Goal: Information Seeking & Learning: Understand process/instructions

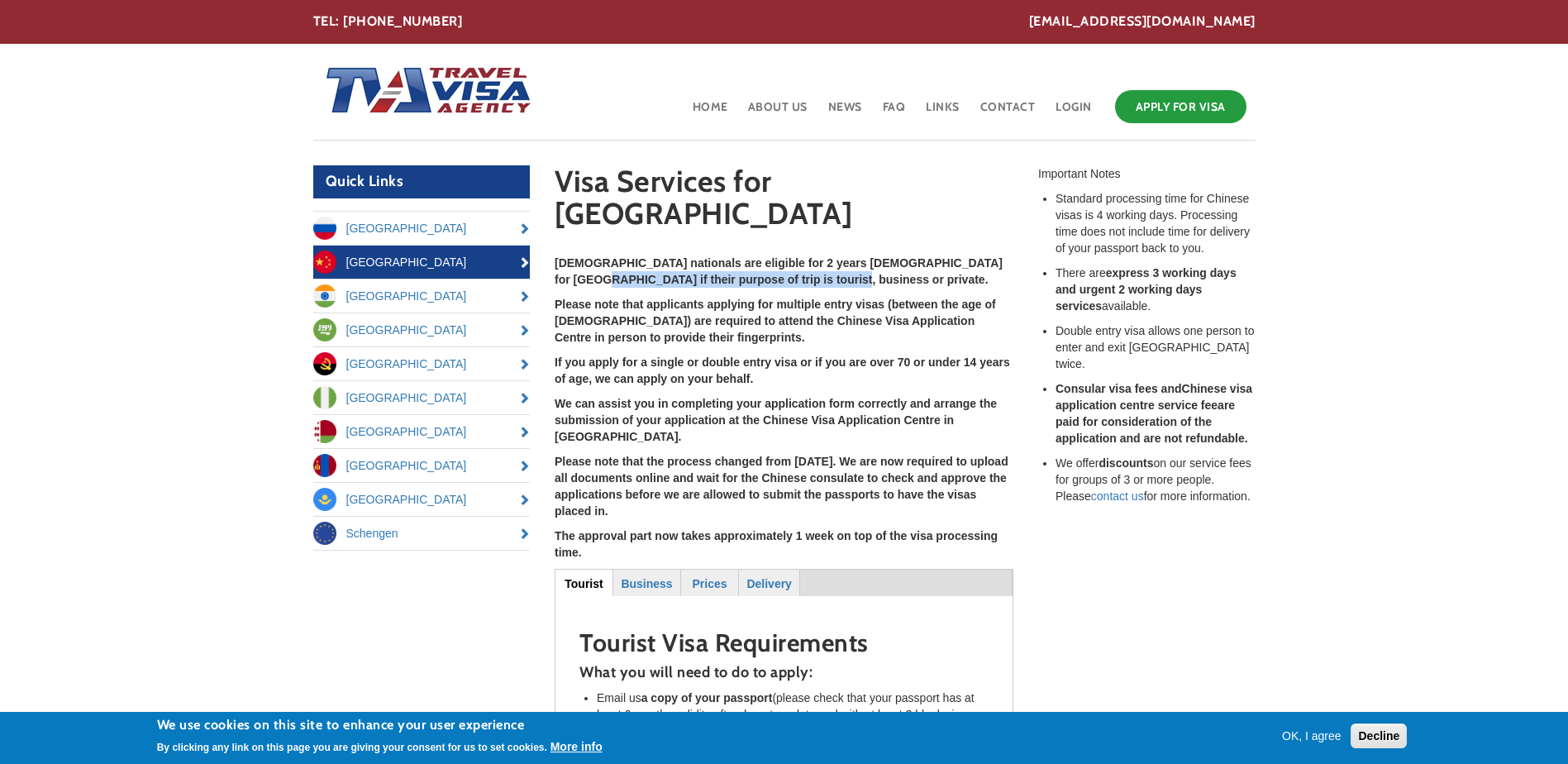
drag, startPoint x: 554, startPoint y: 244, endPoint x: 827, endPoint y: 245, distance: 273.0
click at [827, 255] on p "[DEMOGRAPHIC_DATA] nationals are eligible for 2 years [DEMOGRAPHIC_DATA] for [G…" at bounding box center [783, 272] width 458 height 34
drag, startPoint x: 827, startPoint y: 245, endPoint x: 696, endPoint y: 269, distance: 133.2
click at [790, 298] on strong "Please note that applicants applying for multiple entry visas (between the age …" at bounding box center [775, 321] width 442 height 47
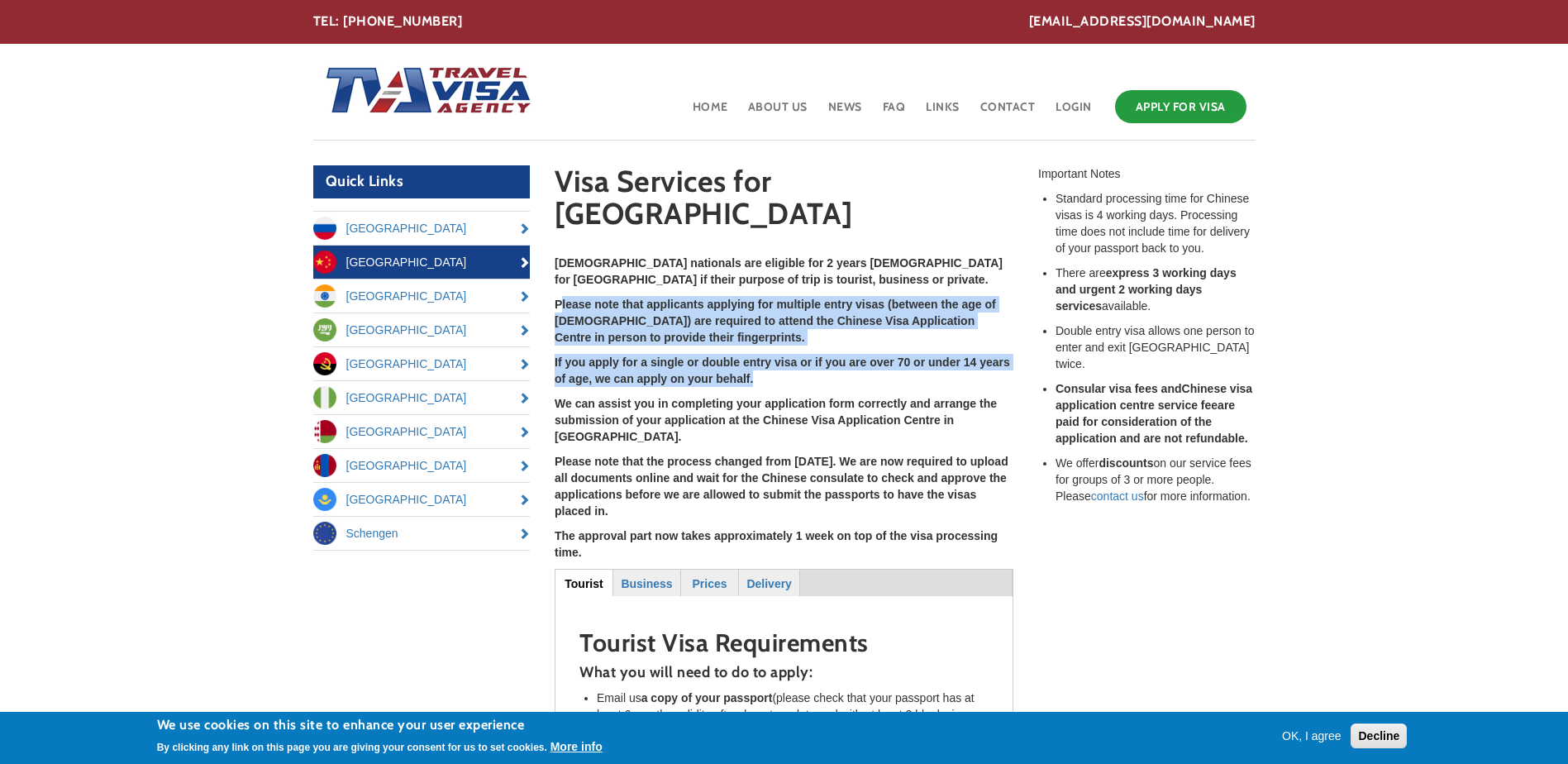
drag, startPoint x: 561, startPoint y: 274, endPoint x: 753, endPoint y: 341, distance: 203.4
click at [753, 341] on div "[DEMOGRAPHIC_DATA] nationals are eligible for 2 years [DEMOGRAPHIC_DATA] for [G…" at bounding box center [783, 408] width 458 height 306
drag, startPoint x: 753, startPoint y: 341, endPoint x: 914, endPoint y: 288, distance: 169.5
click at [899, 296] on p "Please note that applicants applying for multiple entry visas (between the age …" at bounding box center [783, 320] width 458 height 49
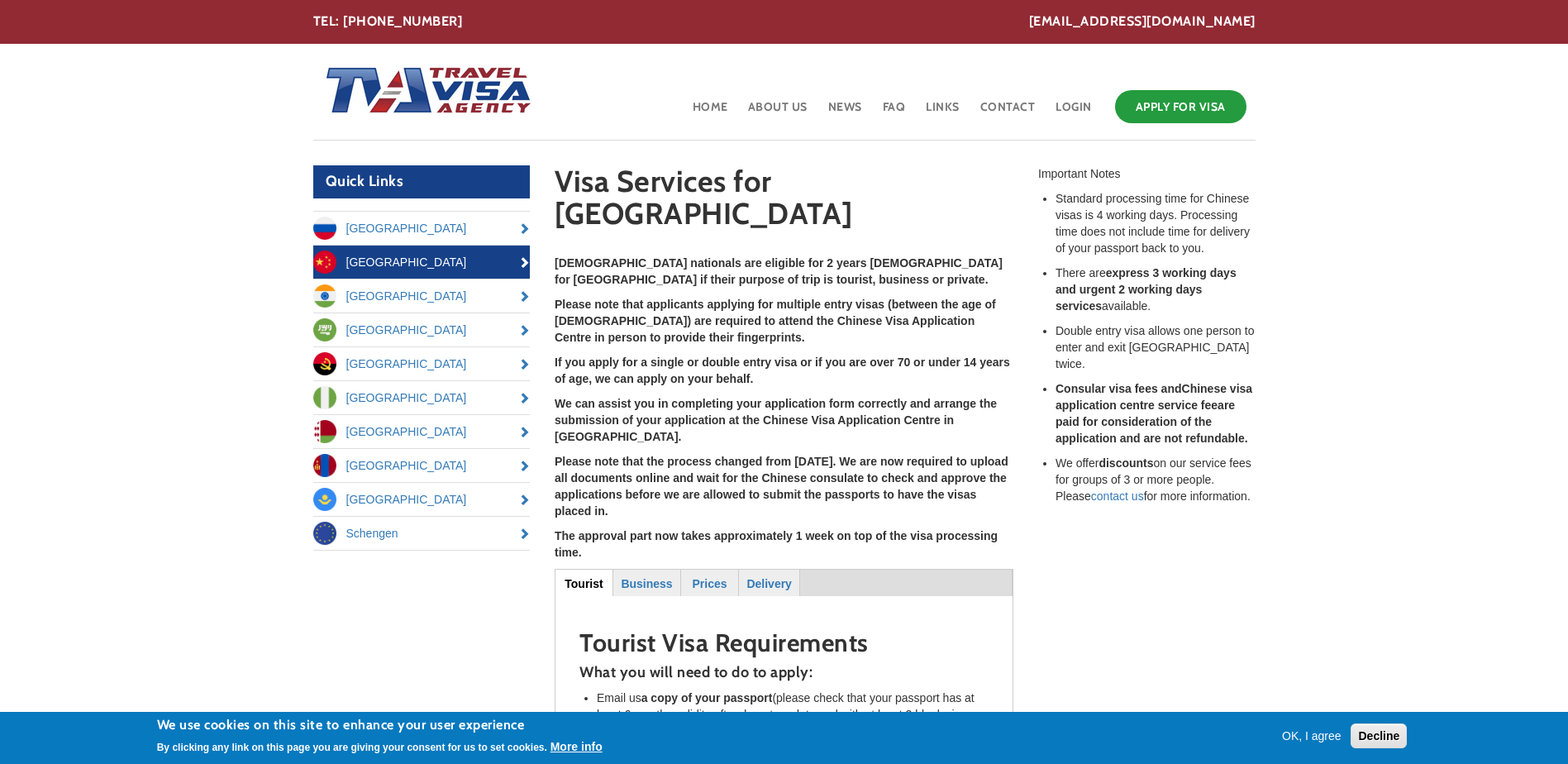
scroll to position [83, 0]
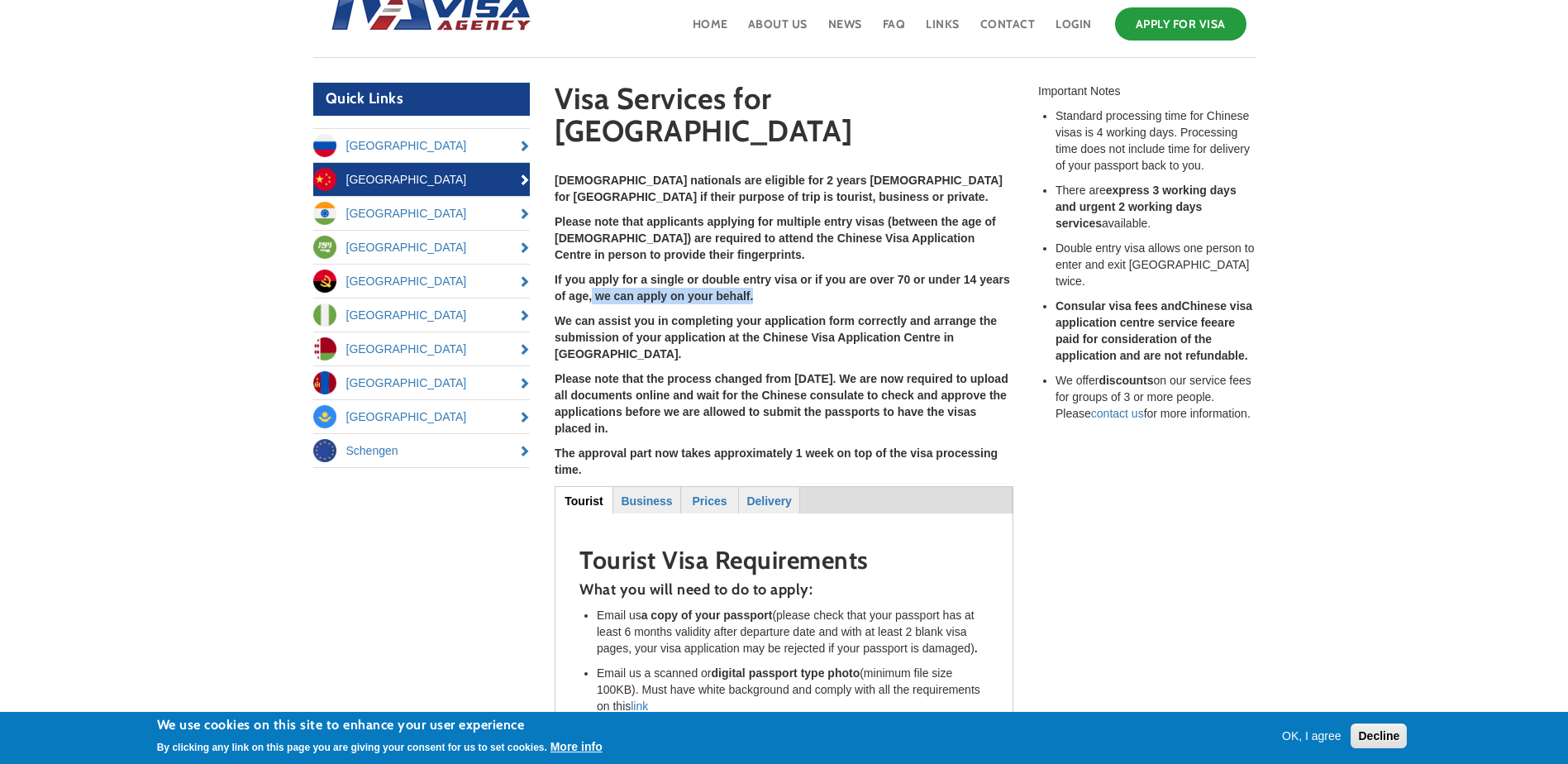
drag, startPoint x: 593, startPoint y: 265, endPoint x: 760, endPoint y: 269, distance: 167.0
click at [760, 271] on p "If you apply for a single or double entry visa or if you are over 70 or under 1…" at bounding box center [783, 288] width 458 height 34
drag, startPoint x: 760, startPoint y: 269, endPoint x: 641, endPoint y: 259, distance: 119.4
click at [650, 273] on strong "If you apply for a single or double entry visa or if you are over 70 or under 1…" at bounding box center [782, 288] width 456 height 30
drag, startPoint x: 555, startPoint y: 286, endPoint x: 683, endPoint y: 290, distance: 128.1
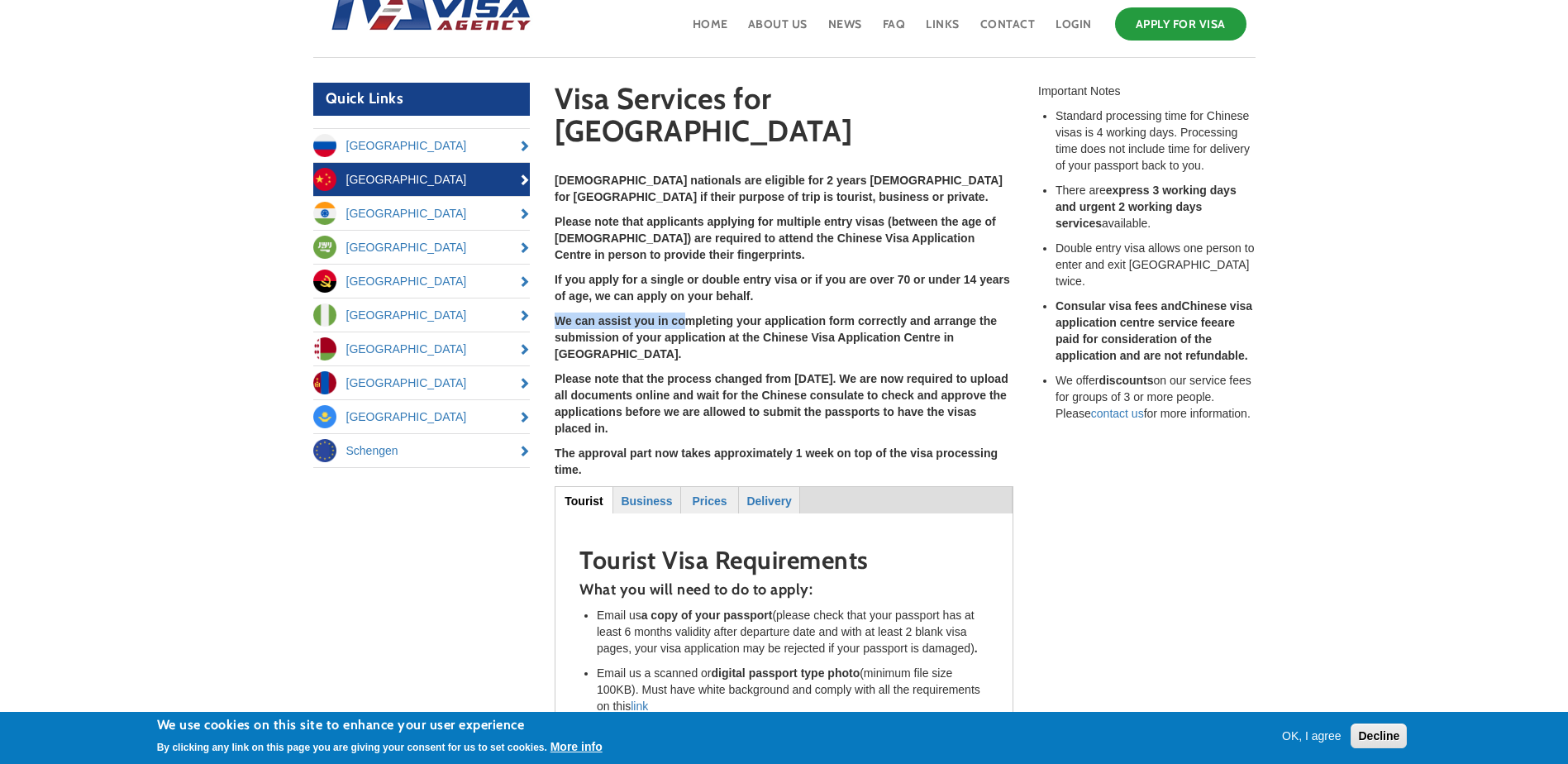
click at [683, 315] on strong "We can assist you in completing your application form correctly and arrange the…" at bounding box center [775, 338] width 442 height 47
drag, startPoint x: 683, startPoint y: 290, endPoint x: 684, endPoint y: 305, distance: 15.0
click at [684, 315] on strong "We can assist you in completing your application form correctly and arrange the…" at bounding box center [775, 338] width 442 height 47
drag, startPoint x: 555, startPoint y: 302, endPoint x: 968, endPoint y: 294, distance: 413.1
click at [968, 315] on strong "We can assist you in completing your application form correctly and arrange the…" at bounding box center [775, 338] width 442 height 47
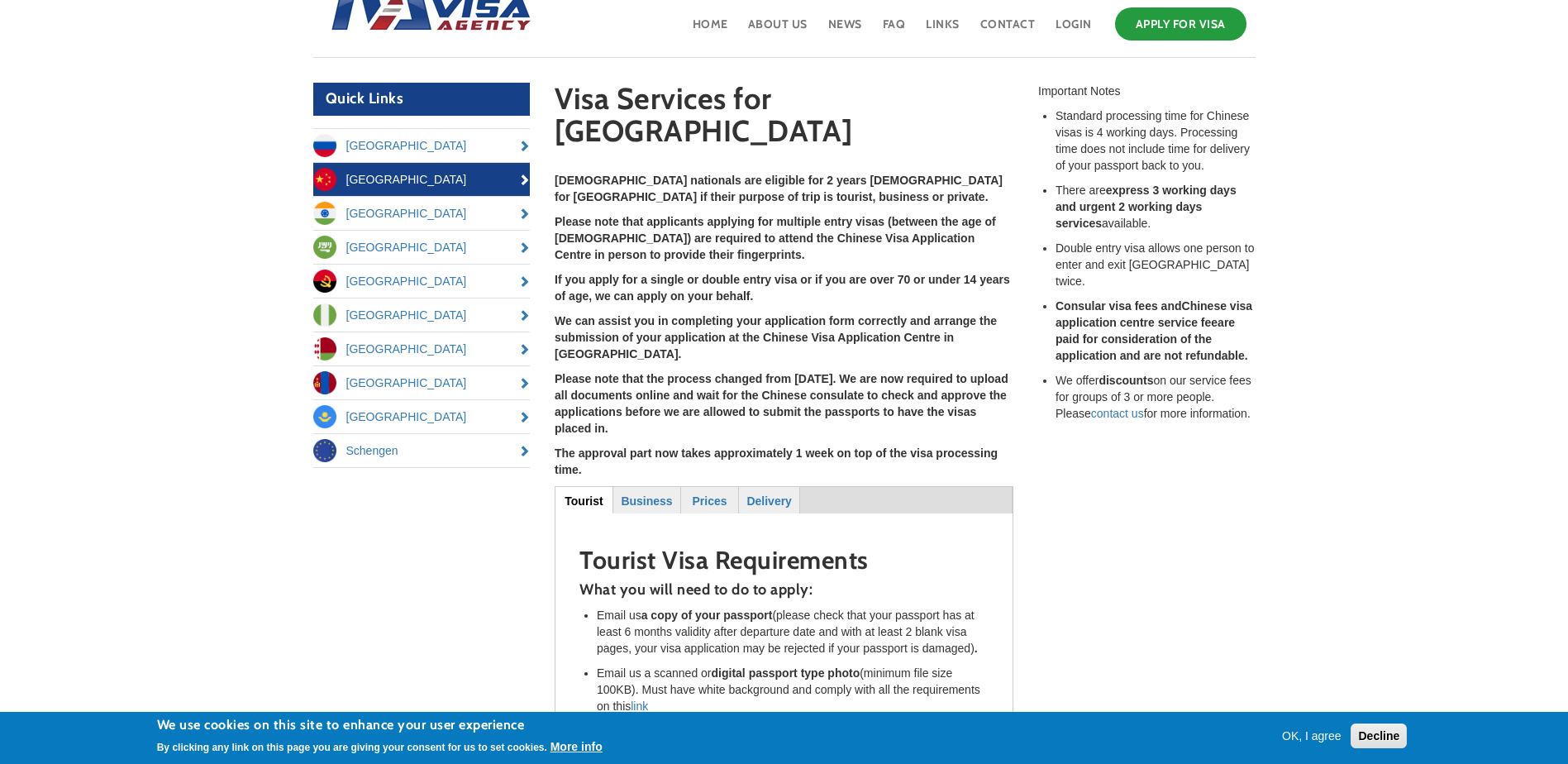
drag, startPoint x: 968, startPoint y: 294, endPoint x: 657, endPoint y: 316, distance: 311.8
click at [705, 315] on strong "We can assist you in completing your application form correctly and arrange the…" at bounding box center [775, 338] width 442 height 47
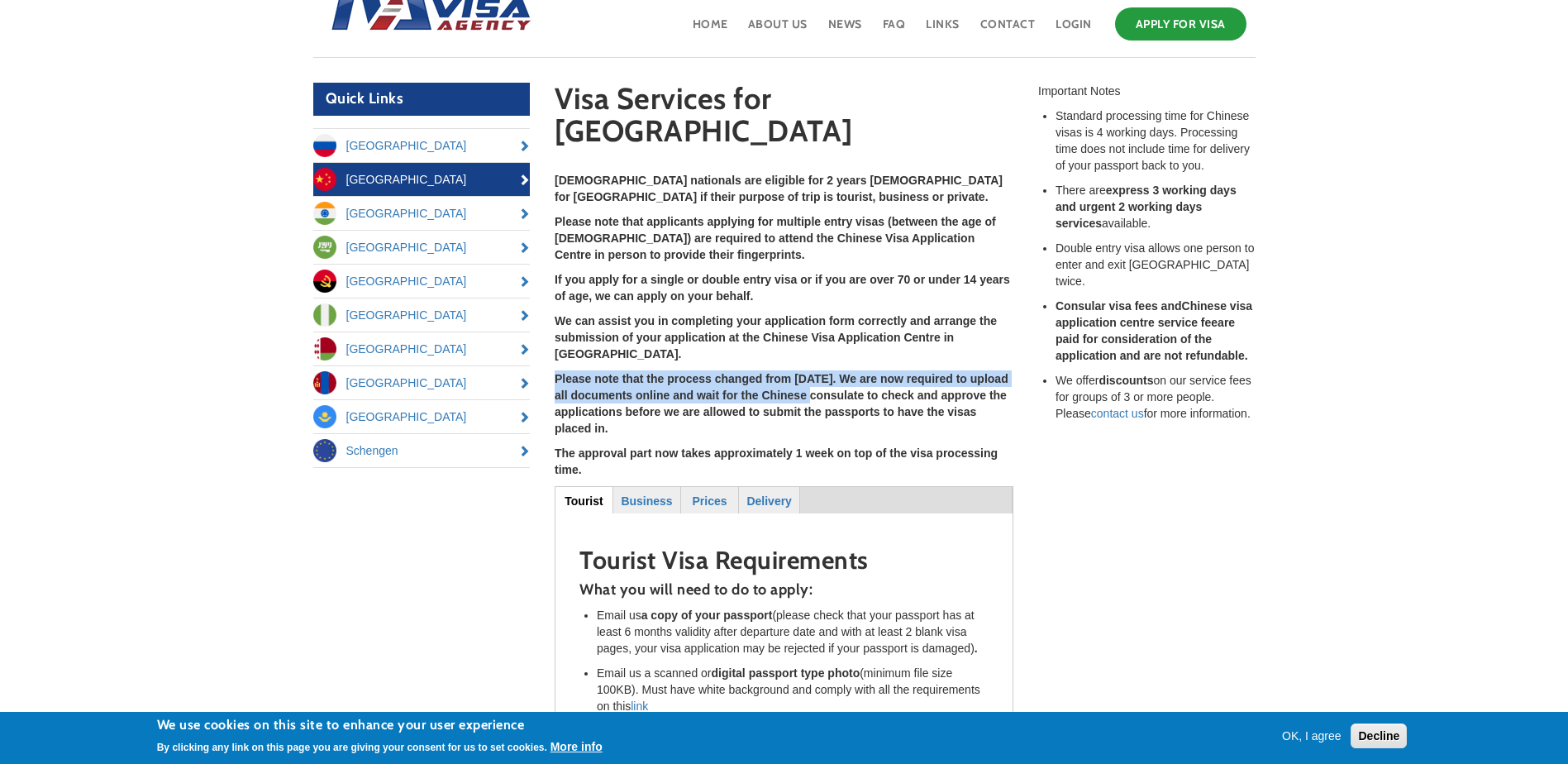
drag, startPoint x: 554, startPoint y: 334, endPoint x: 809, endPoint y: 341, distance: 255.1
click at [809, 372] on strong "Please note that the process changed from [DATE]. We are now required to upload…" at bounding box center [781, 404] width 454 height 63
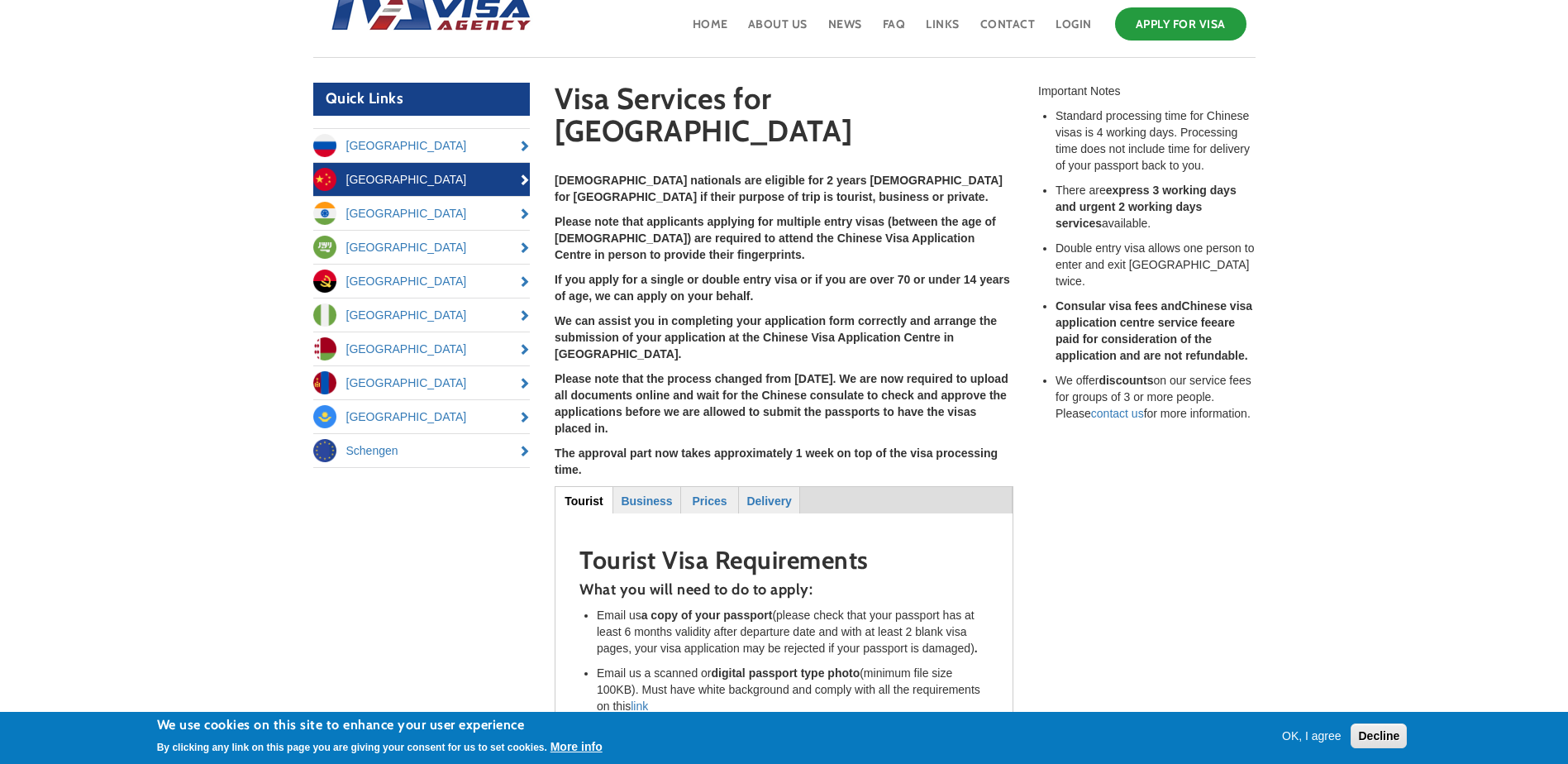
drag, startPoint x: 809, startPoint y: 341, endPoint x: 818, endPoint y: 360, distance: 21.0
click at [816, 372] on strong "Please note that the process changed from [DATE]. We are now required to upload…" at bounding box center [781, 404] width 454 height 63
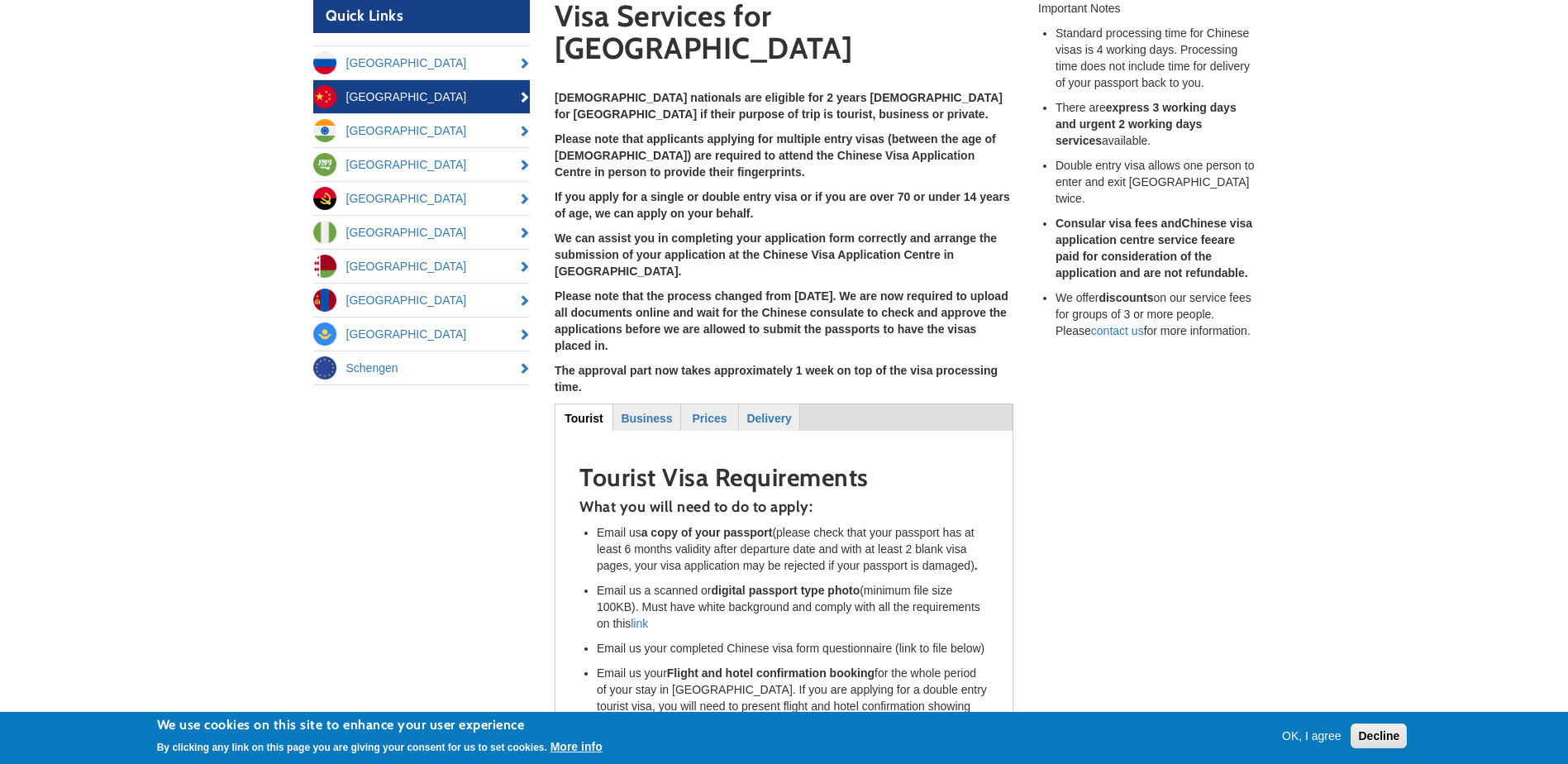
drag, startPoint x: 562, startPoint y: 276, endPoint x: 1020, endPoint y: 293, distance: 458.3
click at [1020, 293] on section "Visa Services for [GEOGRAPHIC_DATA] [DEMOGRAPHIC_DATA] nationals are eligible f…" at bounding box center [784, 415] width 484 height 830
drag, startPoint x: 1020, startPoint y: 293, endPoint x: 665, endPoint y: 330, distance: 356.9
click at [891, 302] on p "Please note that the process changed from [DATE]. We are now required to upload…" at bounding box center [783, 320] width 458 height 66
drag, startPoint x: 597, startPoint y: 341, endPoint x: 545, endPoint y: 319, distance: 56.5
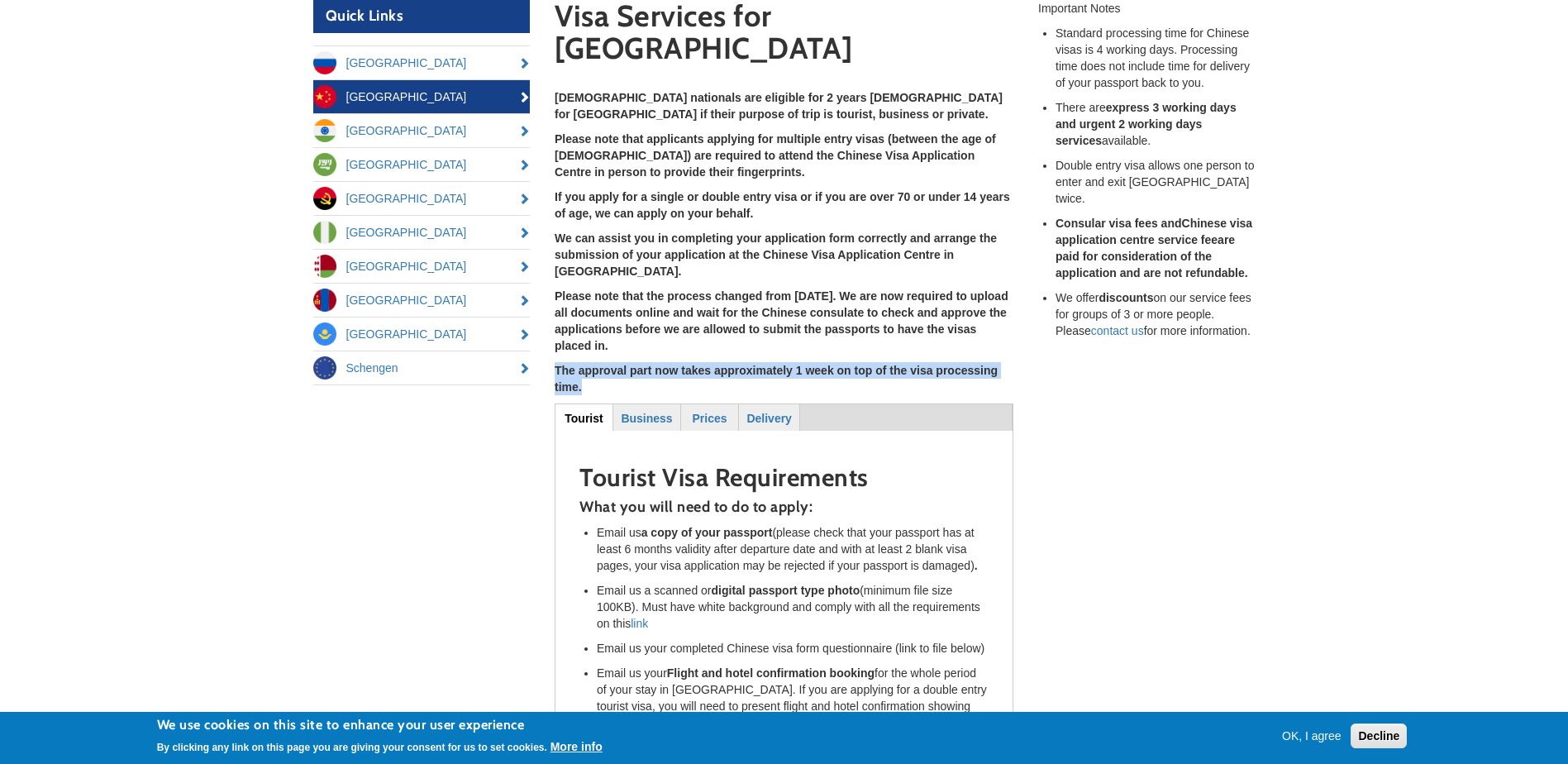
click at [545, 319] on section "Visa Services for [GEOGRAPHIC_DATA] [DEMOGRAPHIC_DATA] nationals are eligible f…" at bounding box center [784, 415] width 484 height 830
drag, startPoint x: 545, startPoint y: 319, endPoint x: 604, endPoint y: 324, distance: 59.2
click at [604, 364] on strong "The approval part now takes approximately 1 week on top of the visa processing …" at bounding box center [776, 379] width 443 height 30
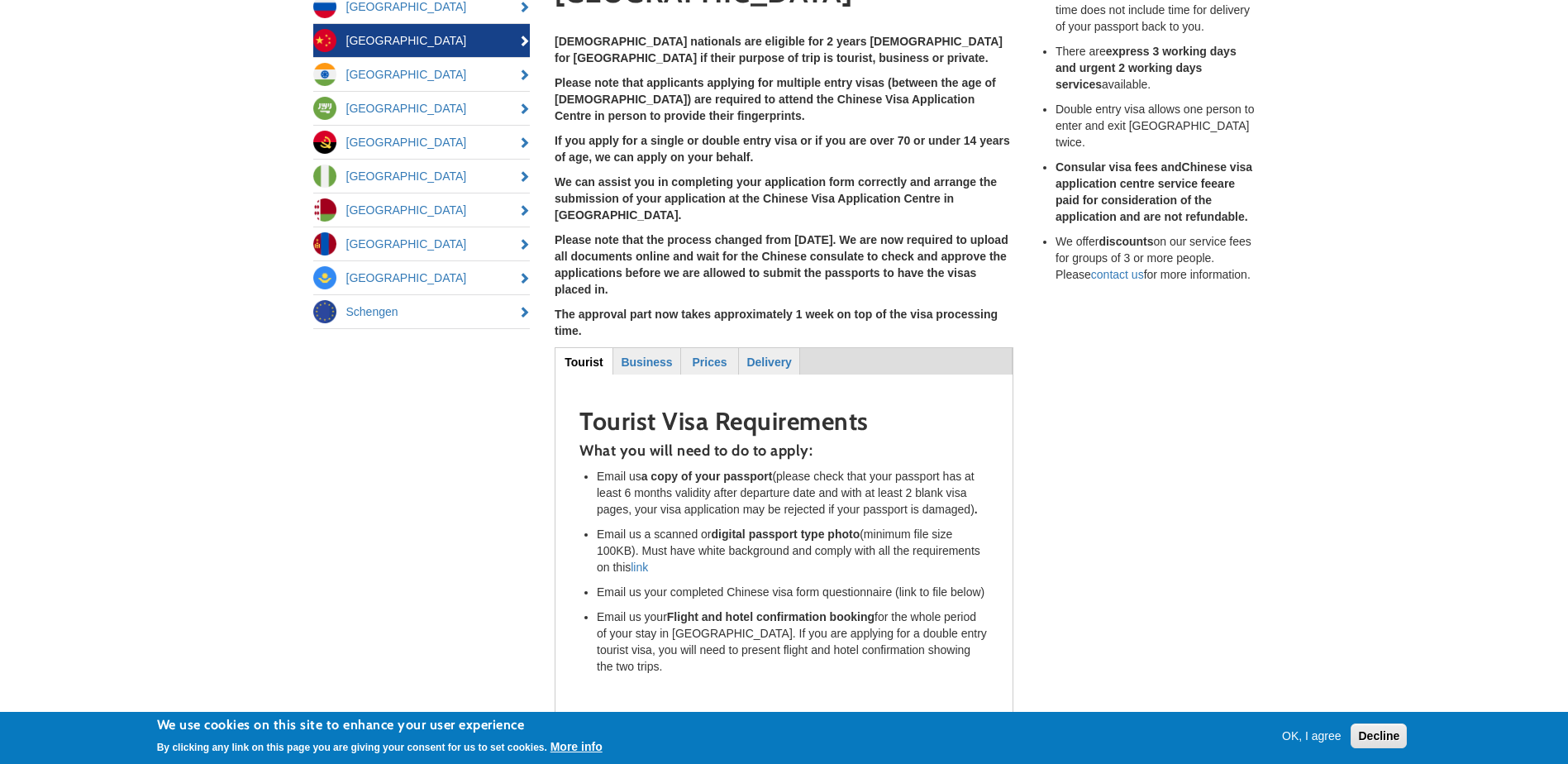
scroll to position [248, 0]
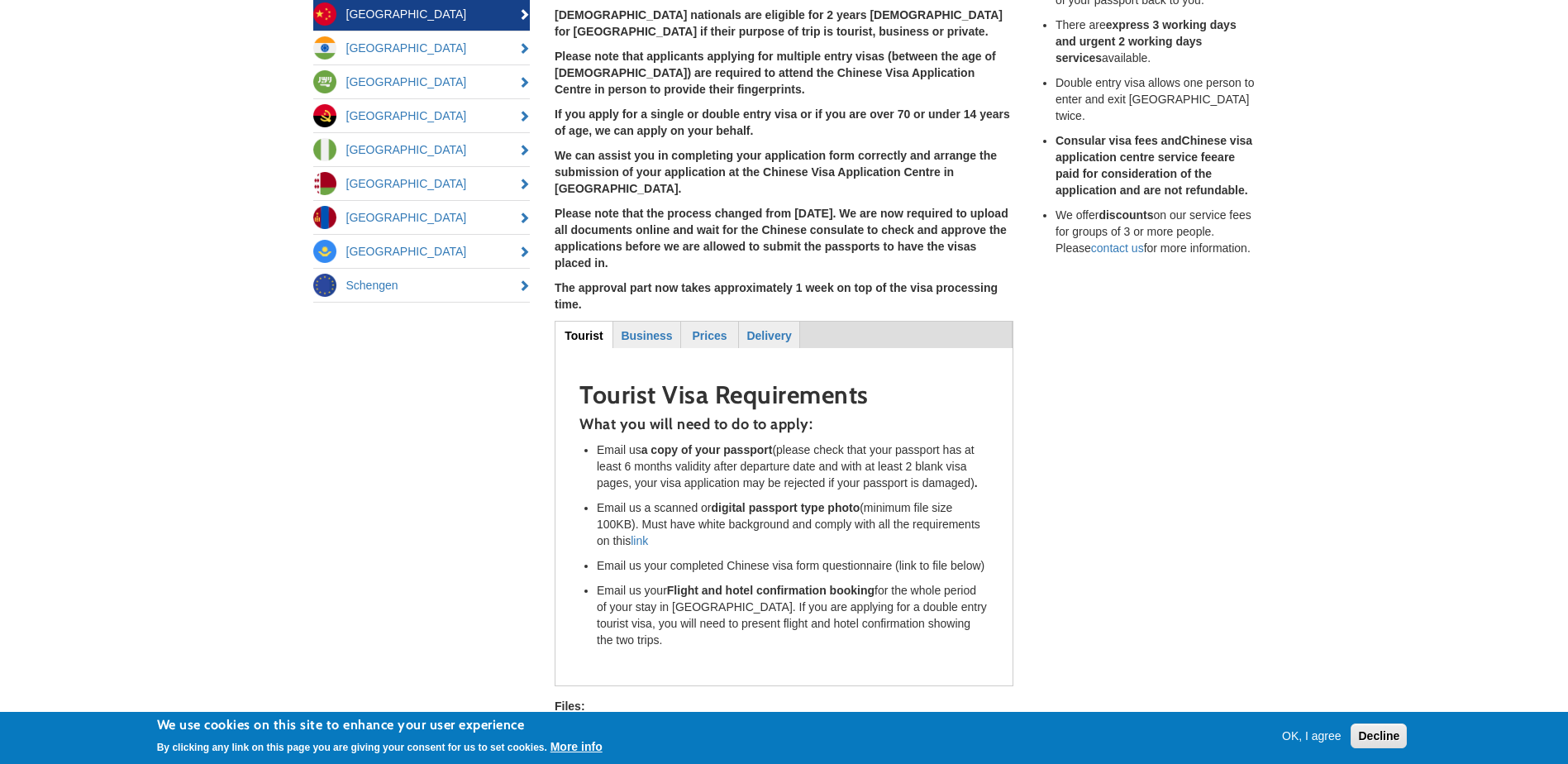
click at [658, 321] on div "Tourist (active tab) Business Prices Delivery Tourist Tourist Visa Requirements…" at bounding box center [783, 503] width 458 height 366
drag, startPoint x: 658, startPoint y: 302, endPoint x: 656, endPoint y: 286, distance: 16.1
click at [656, 329] on strong "Business" at bounding box center [645, 336] width 51 height 13
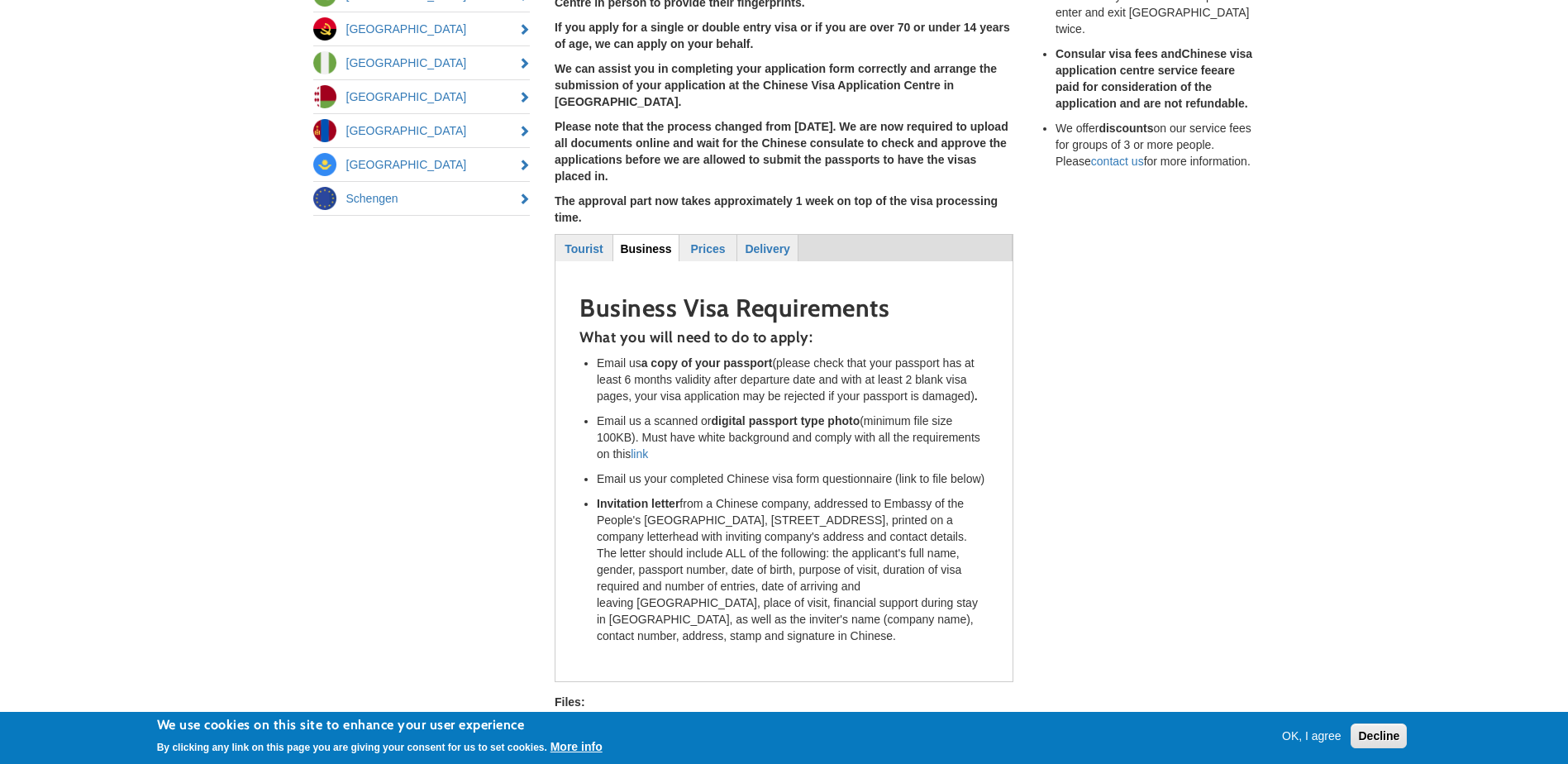
scroll to position [462, 0]
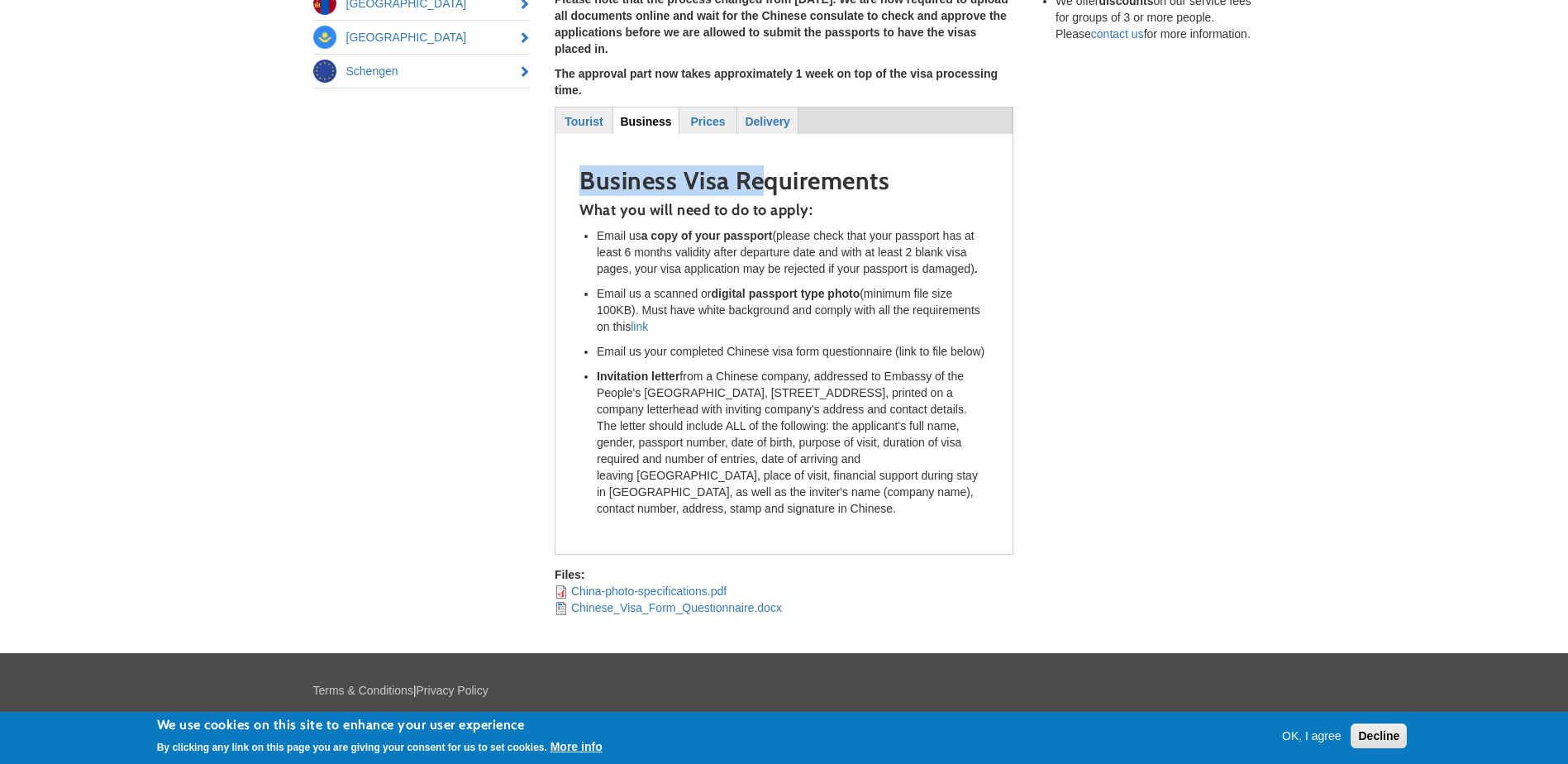
drag, startPoint x: 579, startPoint y: 127, endPoint x: 768, endPoint y: 132, distance: 189.1
click at [768, 167] on h2 "Business Visa Requirements" at bounding box center [784, 180] width 409 height 27
drag, startPoint x: 768, startPoint y: 132, endPoint x: 666, endPoint y: 177, distance: 111.5
click at [666, 203] on div "What you will need to do to apply: Email us a copy of your passport (please che…" at bounding box center [784, 360] width 409 height 315
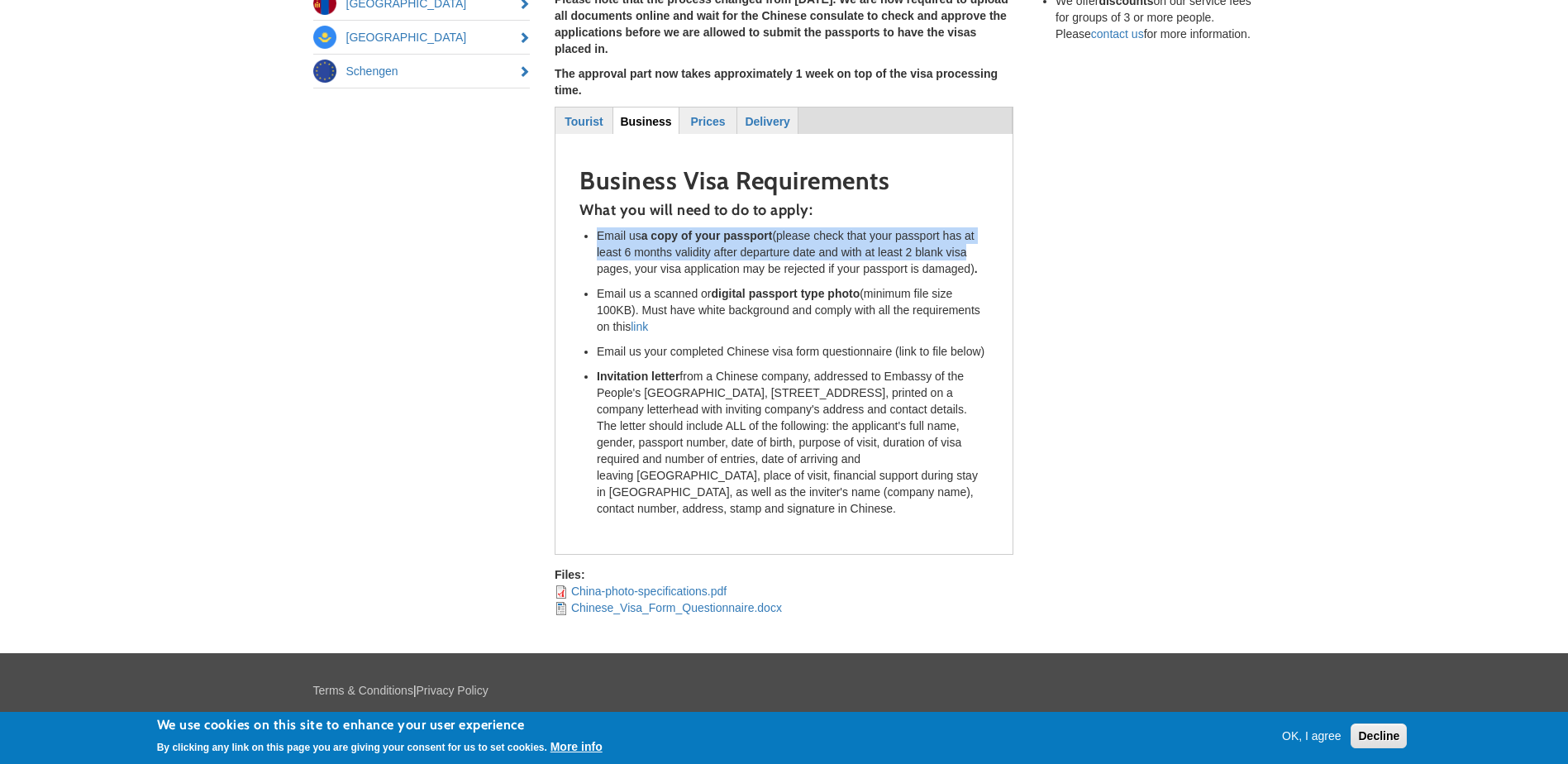
drag, startPoint x: 597, startPoint y: 182, endPoint x: 983, endPoint y: 206, distance: 386.7
click at [983, 227] on li "Email us a copy of your passport (please check that your passport has at least …" at bounding box center [792, 251] width 392 height 49
drag, startPoint x: 983, startPoint y: 206, endPoint x: 857, endPoint y: 208, distance: 126.0
click at [857, 227] on li "Email us a copy of your passport (please check that your passport has at least …" at bounding box center [792, 251] width 392 height 49
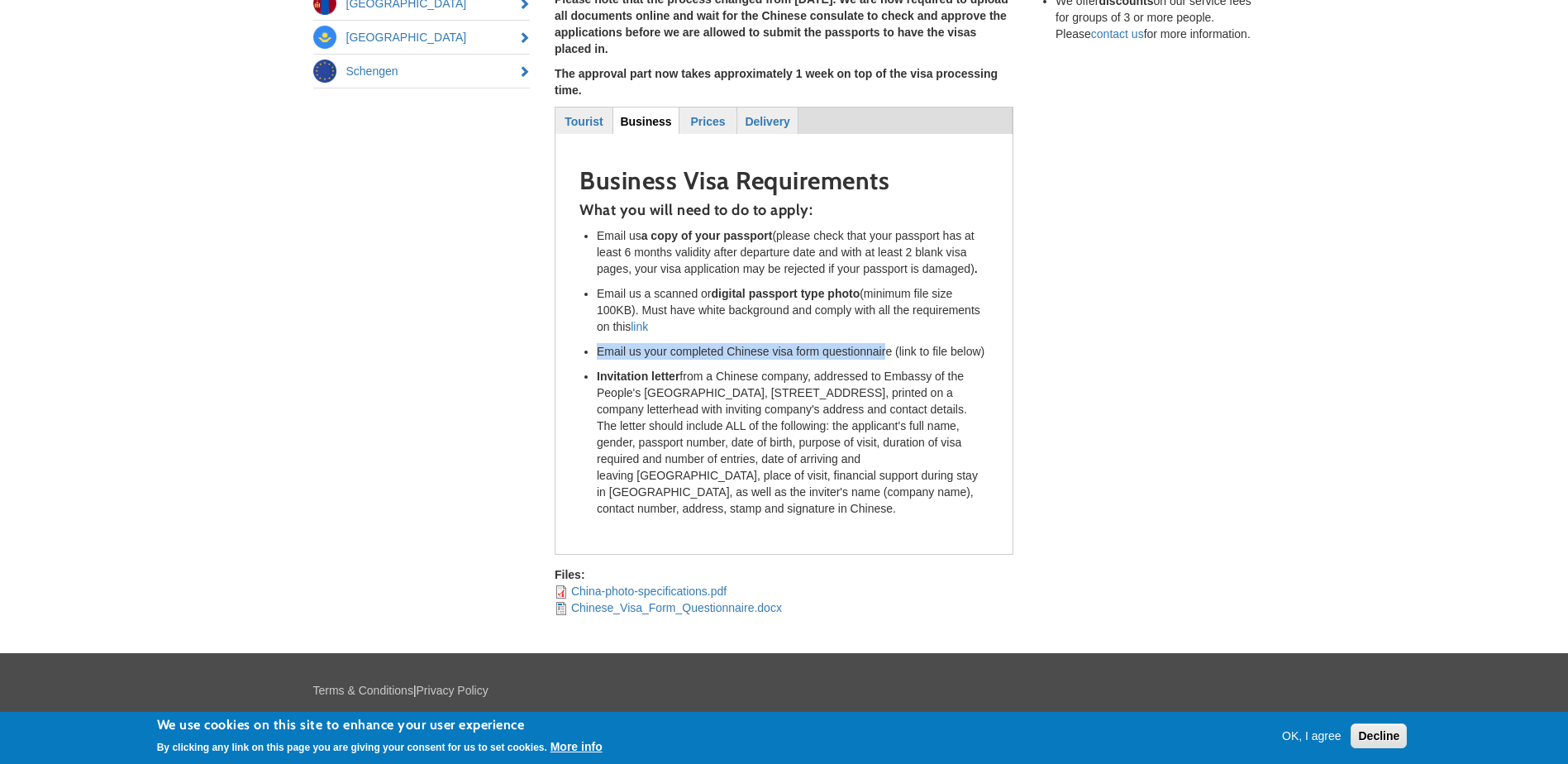
drag, startPoint x: 599, startPoint y: 300, endPoint x: 886, endPoint y: 303, distance: 287.0
click at [886, 343] on li "Email us your completed Chinese visa form questionnaire (link to file below)" at bounding box center [792, 352] width 392 height 17
drag, startPoint x: 886, startPoint y: 303, endPoint x: 704, endPoint y: 320, distance: 182.8
click at [731, 368] on li "Invitation letter from a Chinese company, addressed to Embassy of the People's …" at bounding box center [792, 442] width 392 height 149
drag, startPoint x: 598, startPoint y: 328, endPoint x: 749, endPoint y: 474, distance: 210.0
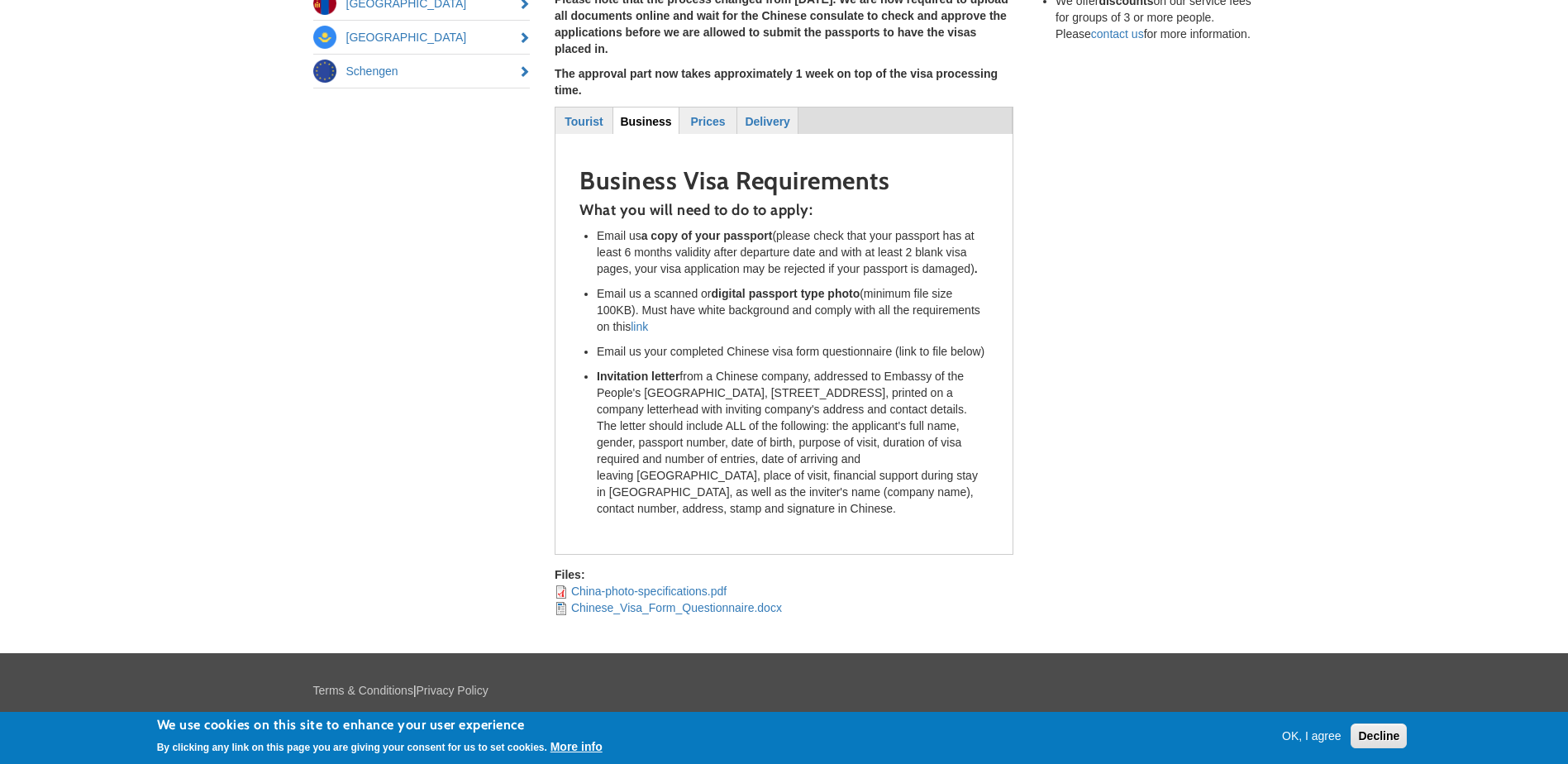
click at [749, 474] on div "Business Visa Requirements What you will need to do to apply: Email us a copy o…" at bounding box center [784, 337] width 434 height 399
drag, startPoint x: 749, startPoint y: 474, endPoint x: 735, endPoint y: 469, distance: 14.9
click at [735, 469] on div "Business Visa Requirements What you will need to do to apply: Email us a copy o…" at bounding box center [784, 337] width 434 height 399
click at [716, 462] on li "Invitation letter from a Chinese company, addressed to Embassy of the People's …" at bounding box center [792, 442] width 392 height 149
drag, startPoint x: 723, startPoint y: 462, endPoint x: 596, endPoint y: 328, distance: 184.6
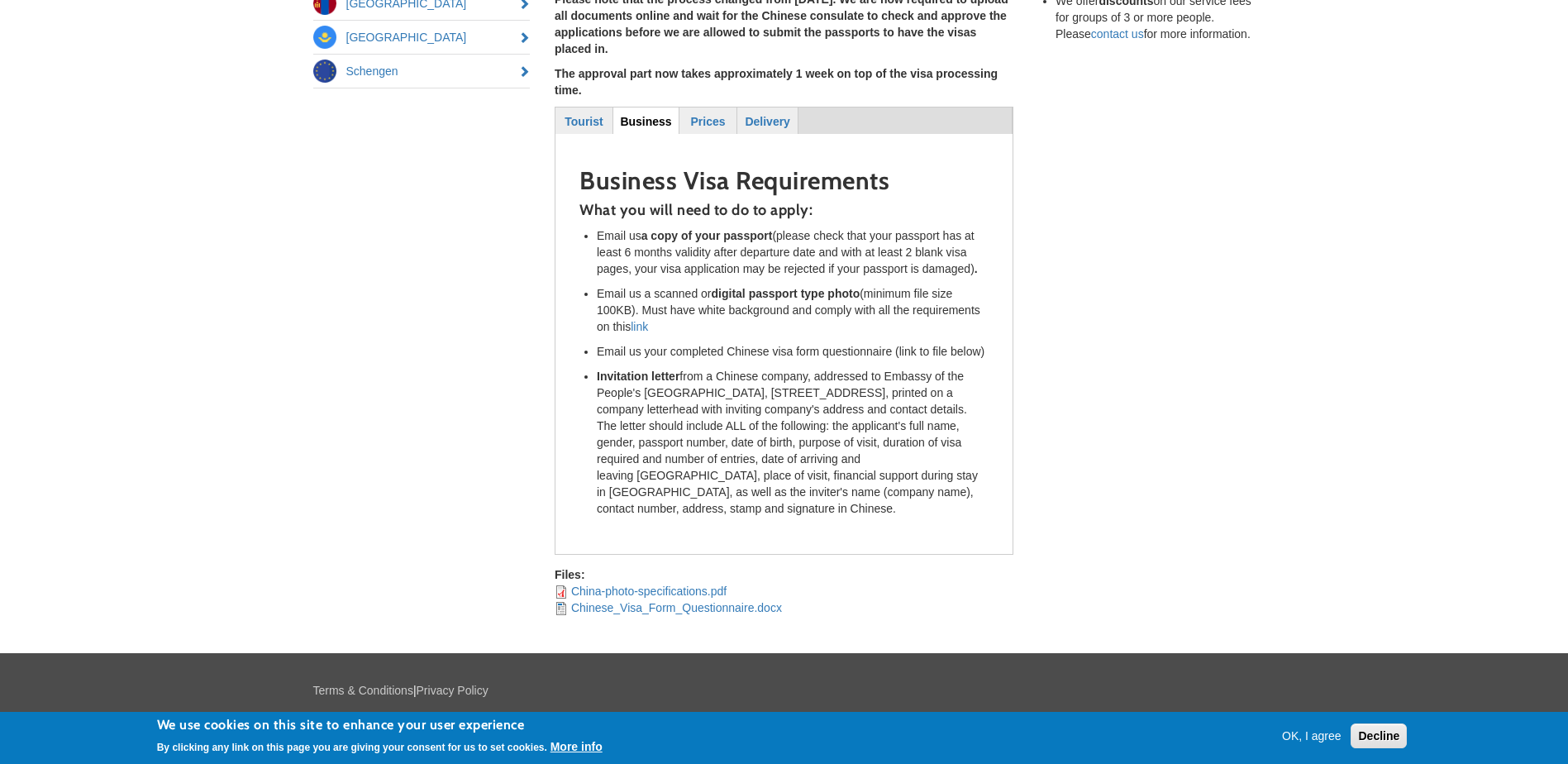
click at [596, 328] on ul "Email us a copy of your passport (please check that your passport has at least …" at bounding box center [784, 371] width 409 height 289
drag, startPoint x: 596, startPoint y: 328, endPoint x: 601, endPoint y: 338, distance: 11.2
click at [609, 368] on li "Invitation letter from a Chinese company, addressed to Embassy of the People's …" at bounding box center [792, 442] width 392 height 149
drag, startPoint x: 596, startPoint y: 326, endPoint x: 715, endPoint y: 460, distance: 179.2
click at [715, 460] on ul "Email us a copy of your passport (please check that your passport has at least …" at bounding box center [784, 371] width 409 height 289
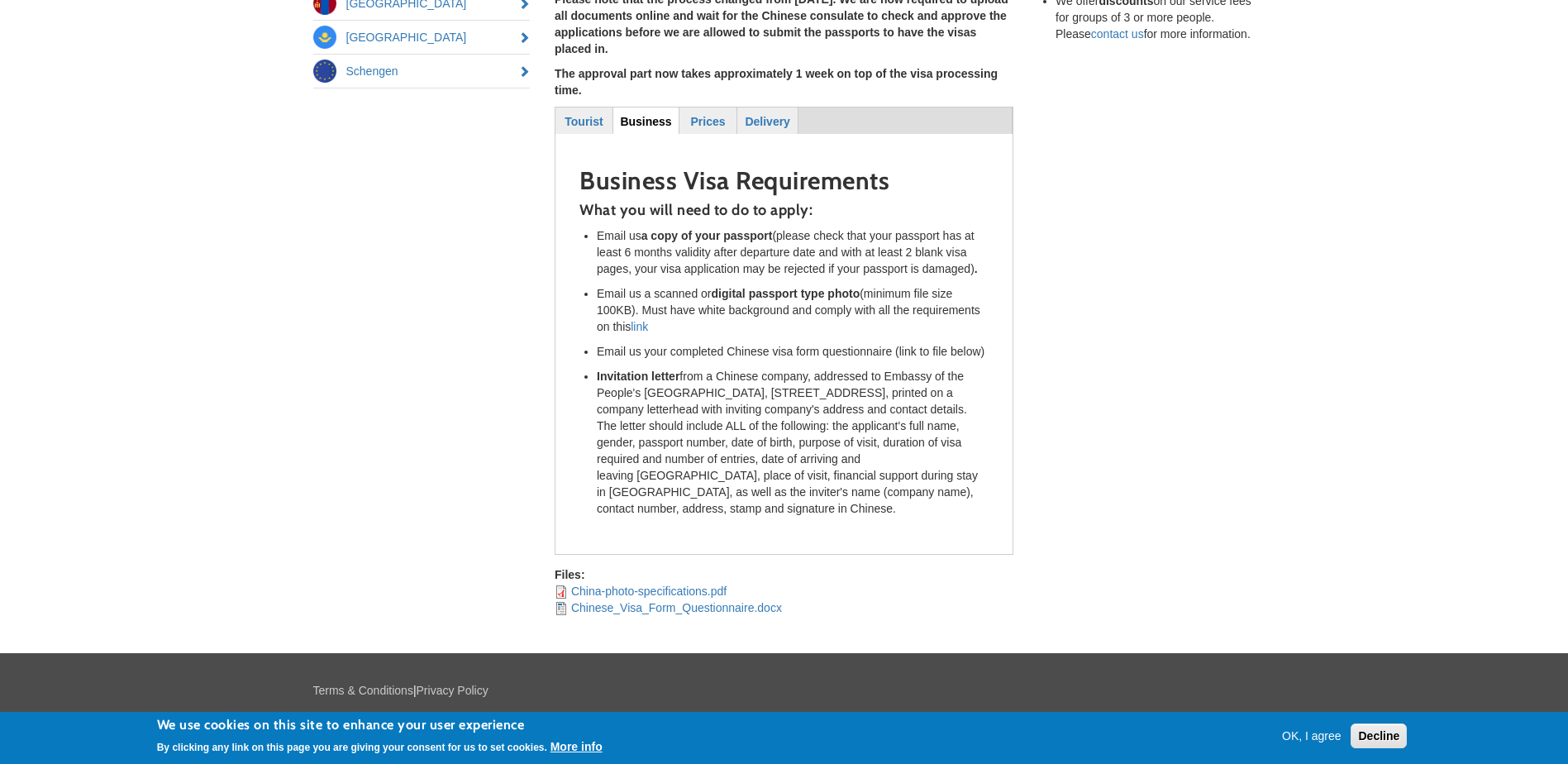
click at [715, 461] on li "Invitation letter from a Chinese company, addressed to Embassy of the People's …" at bounding box center [792, 442] width 392 height 149
click at [716, 440] on li "Invitation letter from a Chinese company, addressed to Embassy of the People's …" at bounding box center [792, 442] width 392 height 149
drag, startPoint x: 713, startPoint y: 457, endPoint x: 564, endPoint y: 328, distance: 197.1
click at [564, 328] on fieldset "Business Business Visa Requirements What you will need to do to apply: Email us…" at bounding box center [783, 337] width 457 height 399
drag, startPoint x: 564, startPoint y: 328, endPoint x: 642, endPoint y: 388, distance: 98.4
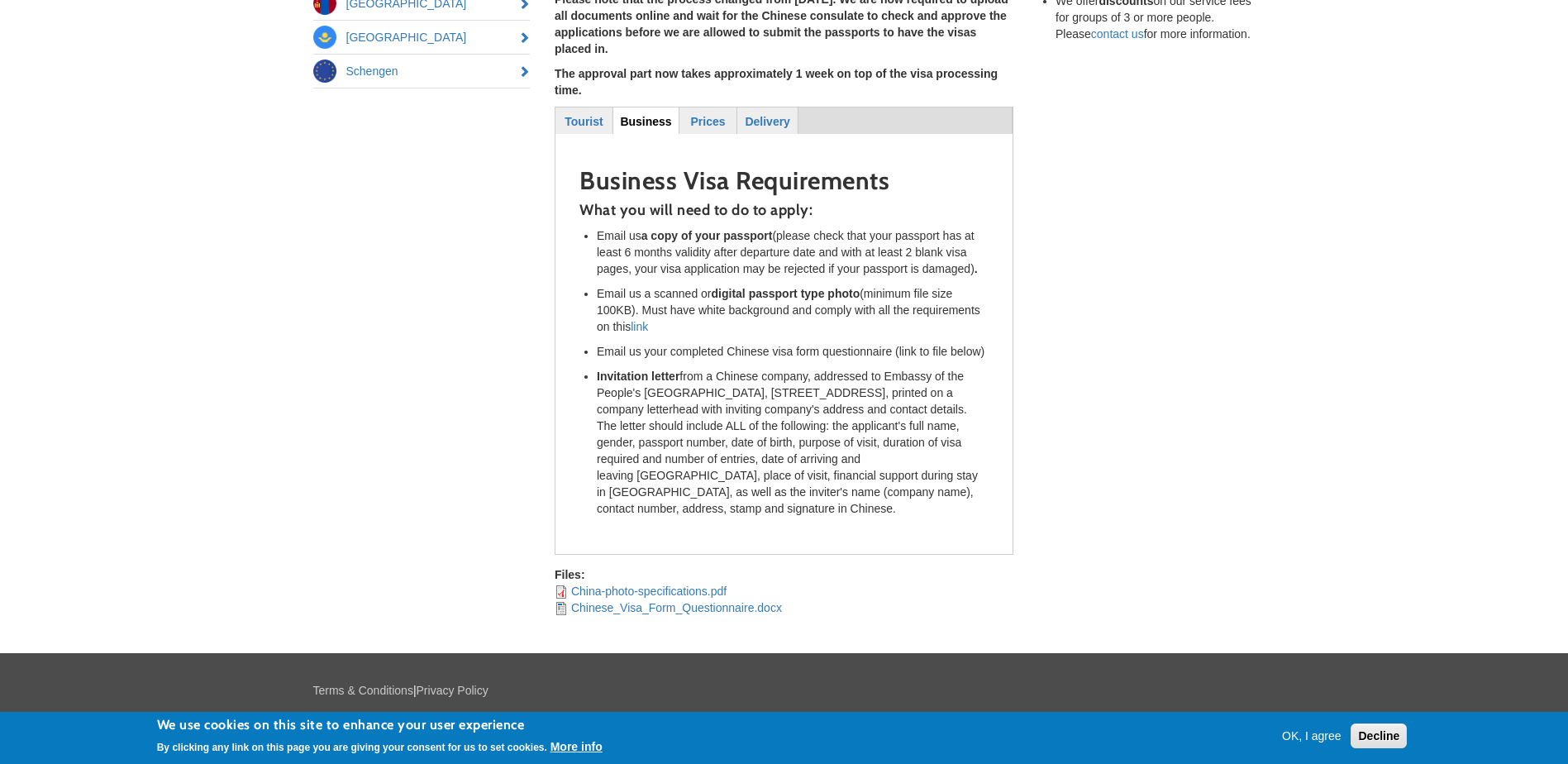
click at [640, 386] on li "Invitation letter from a Chinese company, addressed to Embassy of the People's …" at bounding box center [792, 442] width 392 height 149
click at [719, 463] on li "Invitation letter from a Chinese company, addressed to Embassy of the People's …" at bounding box center [792, 442] width 392 height 149
drag, startPoint x: 728, startPoint y: 461, endPoint x: 597, endPoint y: 327, distance: 187.4
click at [597, 368] on li "Invitation letter from a Chinese company, addressed to Embassy of the People's …" at bounding box center [792, 442] width 392 height 149
drag, startPoint x: 597, startPoint y: 327, endPoint x: 619, endPoint y: 356, distance: 36.4
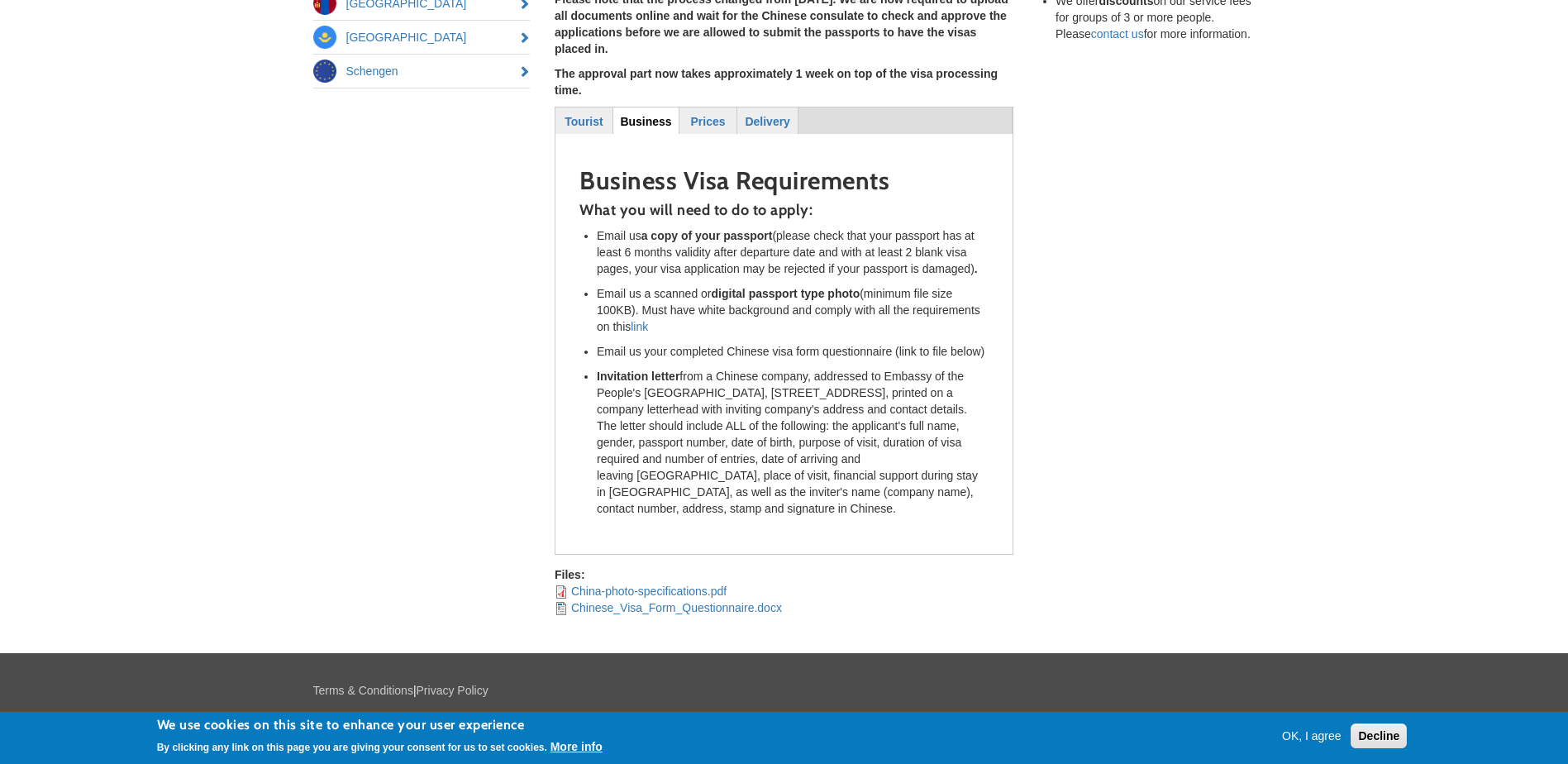
click at [619, 368] on li "Invitation letter from a Chinese company, addressed to Embassy of the People's …" at bounding box center [792, 442] width 392 height 149
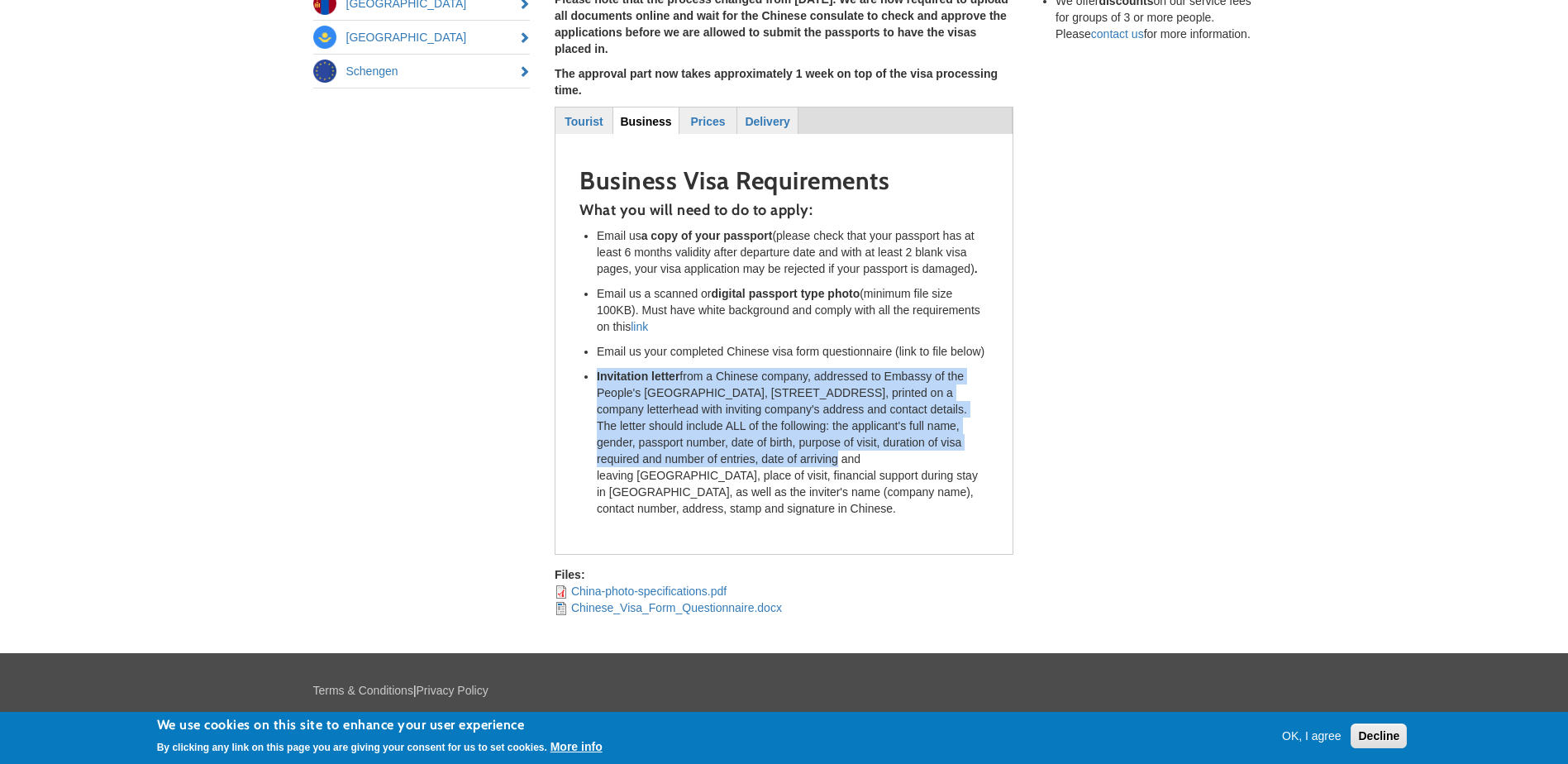
drag, startPoint x: 594, startPoint y: 324, endPoint x: 753, endPoint y: 412, distance: 181.7
click at [753, 412] on ul "Email us a copy of your passport (please check that your passport has at least …" at bounding box center [784, 371] width 409 height 289
drag, startPoint x: 753, startPoint y: 412, endPoint x: 751, endPoint y: 373, distance: 39.1
click at [751, 373] on li "Invitation letter from a Chinese company, addressed to Embassy of the People's …" at bounding box center [792, 442] width 392 height 149
click at [650, 368] on li "Invitation letter from a Chinese company, addressed to Embassy of the People's …" at bounding box center [792, 442] width 392 height 149
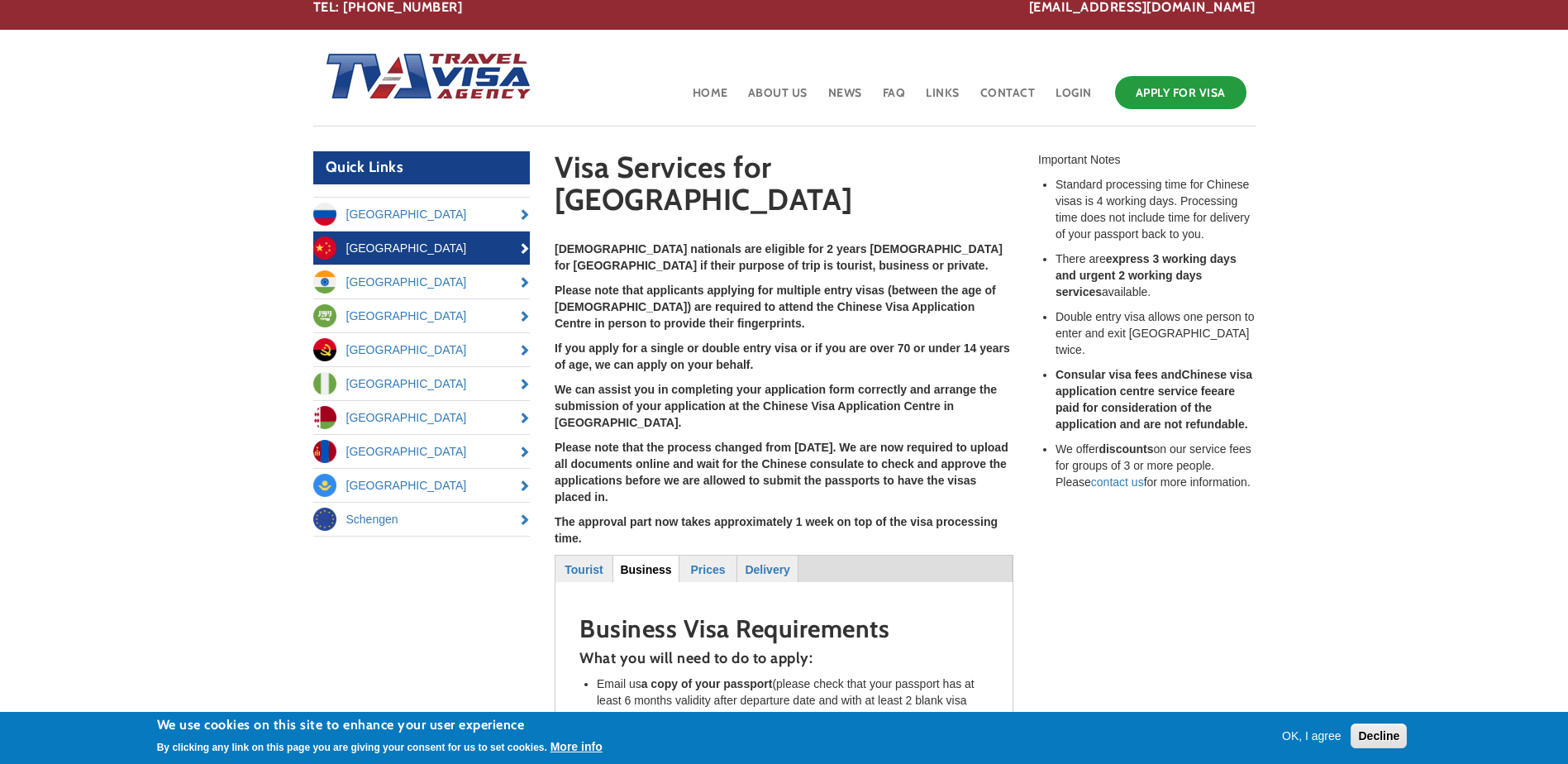
scroll to position [0, 0]
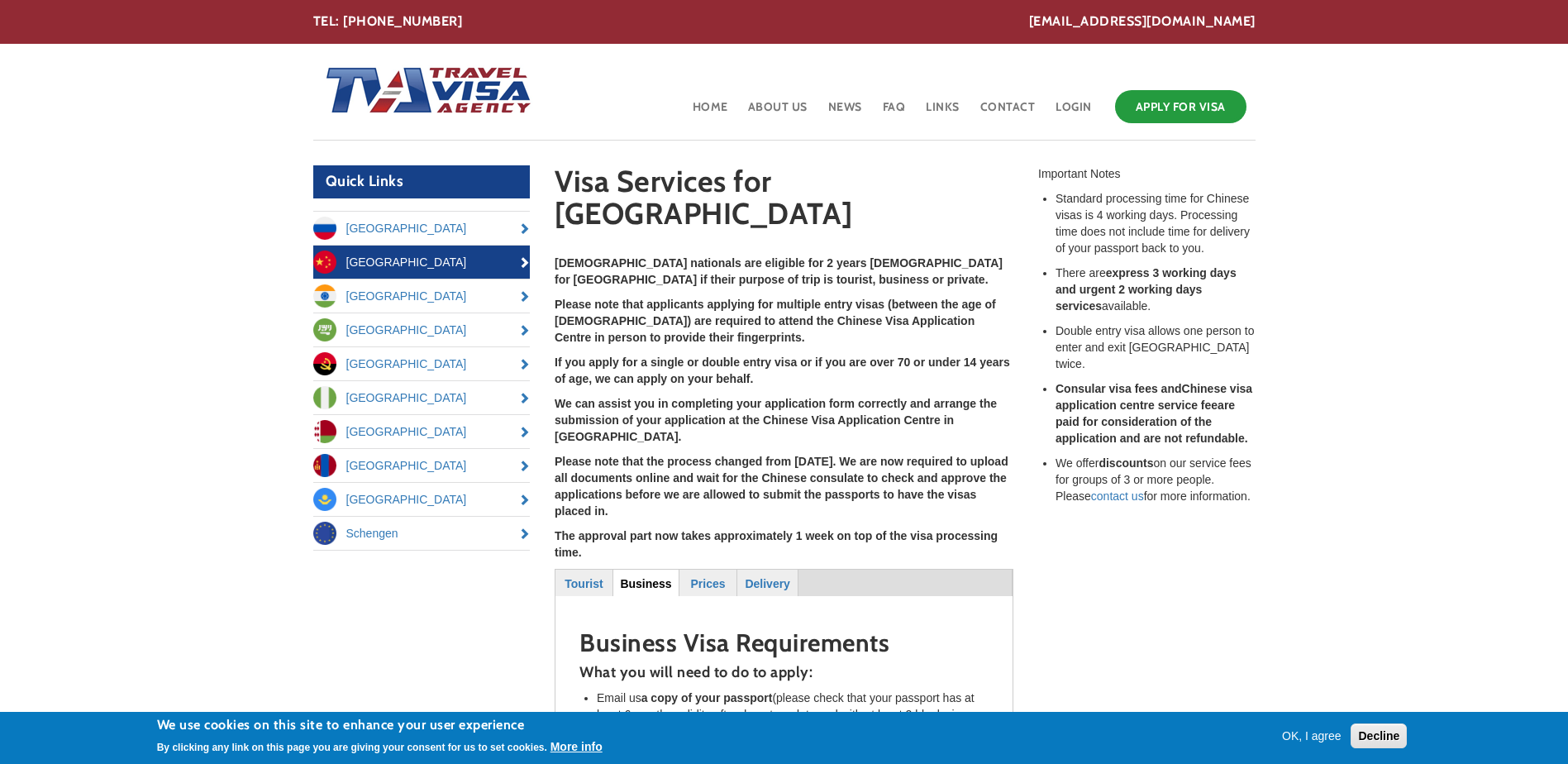
drag, startPoint x: 1265, startPoint y: 19, endPoint x: 1072, endPoint y: 22, distance: 193.0
click at [1072, 22] on div "[EMAIL_ADDRESS][DOMAIN_NAME] TEL: [PHONE_NUMBER]" at bounding box center [784, 21] width 967 height 19
click at [1262, 17] on div "[EMAIL_ADDRESS][DOMAIN_NAME] TEL: [PHONE_NUMBER]" at bounding box center [784, 21] width 967 height 19
drag, startPoint x: 1271, startPoint y: 19, endPoint x: 1077, endPoint y: 41, distance: 195.2
click at [1072, 21] on section "[EMAIL_ADDRESS][DOMAIN_NAME] TEL: [PHONE_NUMBER]" at bounding box center [784, 21] width 1568 height 44
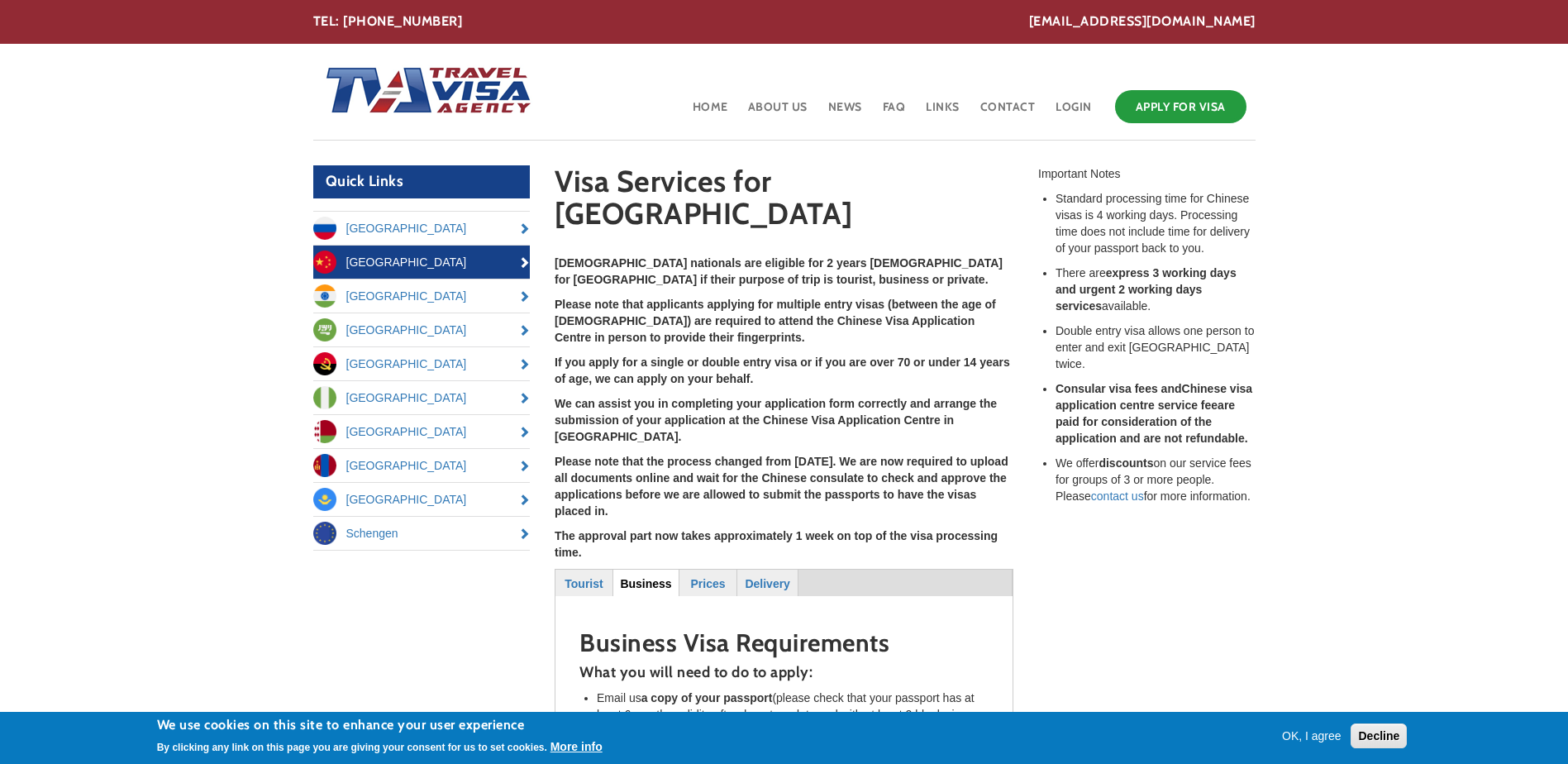
click at [1280, 23] on section "[EMAIL_ADDRESS][DOMAIN_NAME] TEL: [PHONE_NUMBER]" at bounding box center [784, 21] width 1568 height 44
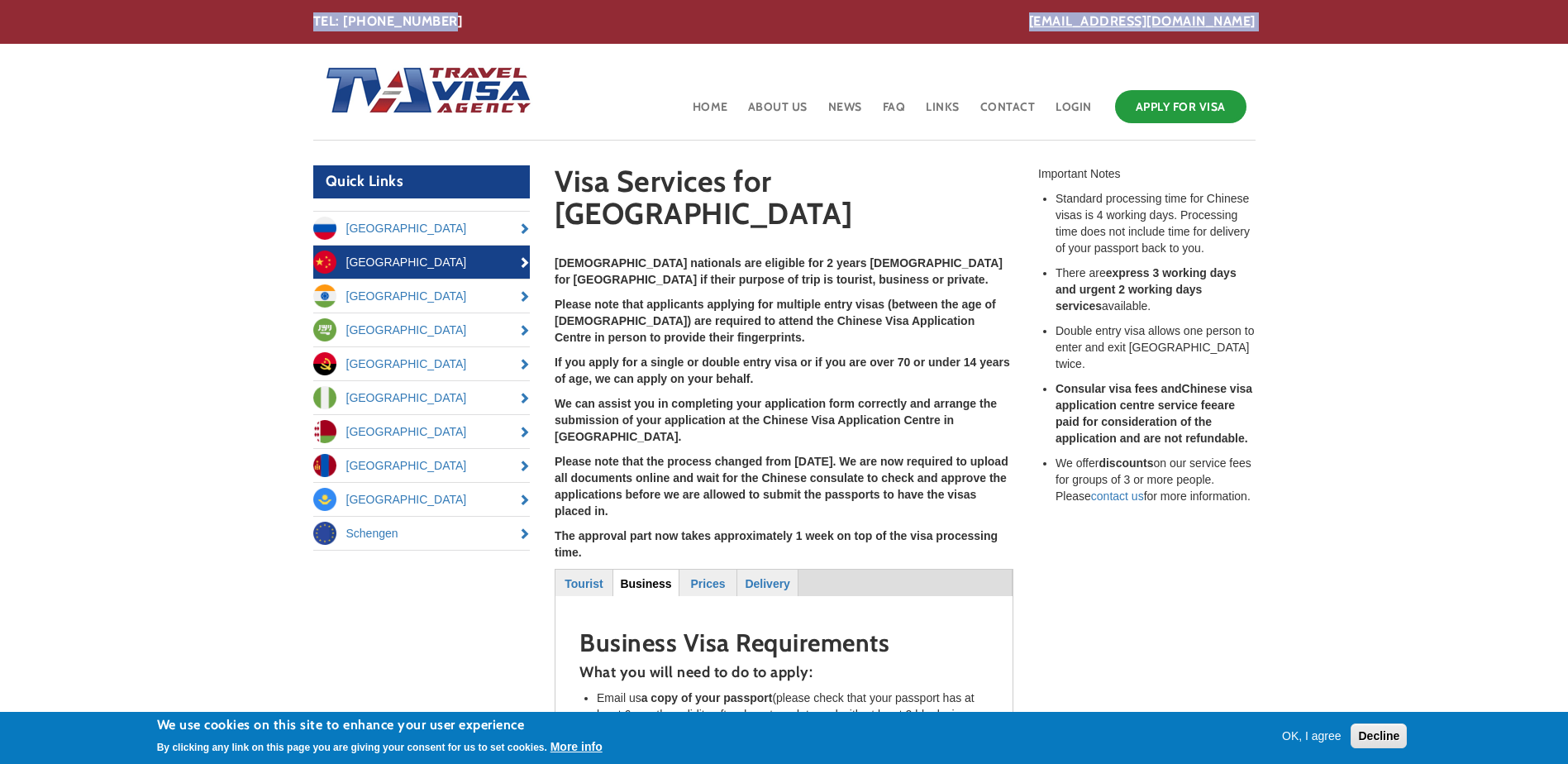
drag, startPoint x: 1249, startPoint y: 17, endPoint x: 1078, endPoint y: 17, distance: 171.0
click at [1078, 17] on section "[EMAIL_ADDRESS][DOMAIN_NAME] TEL: [PHONE_NUMBER]" at bounding box center [784, 21] width 1568 height 44
copy div "[EMAIL_ADDRESS][DOMAIN_NAME] TEL: [PHONE_NUMBER]"
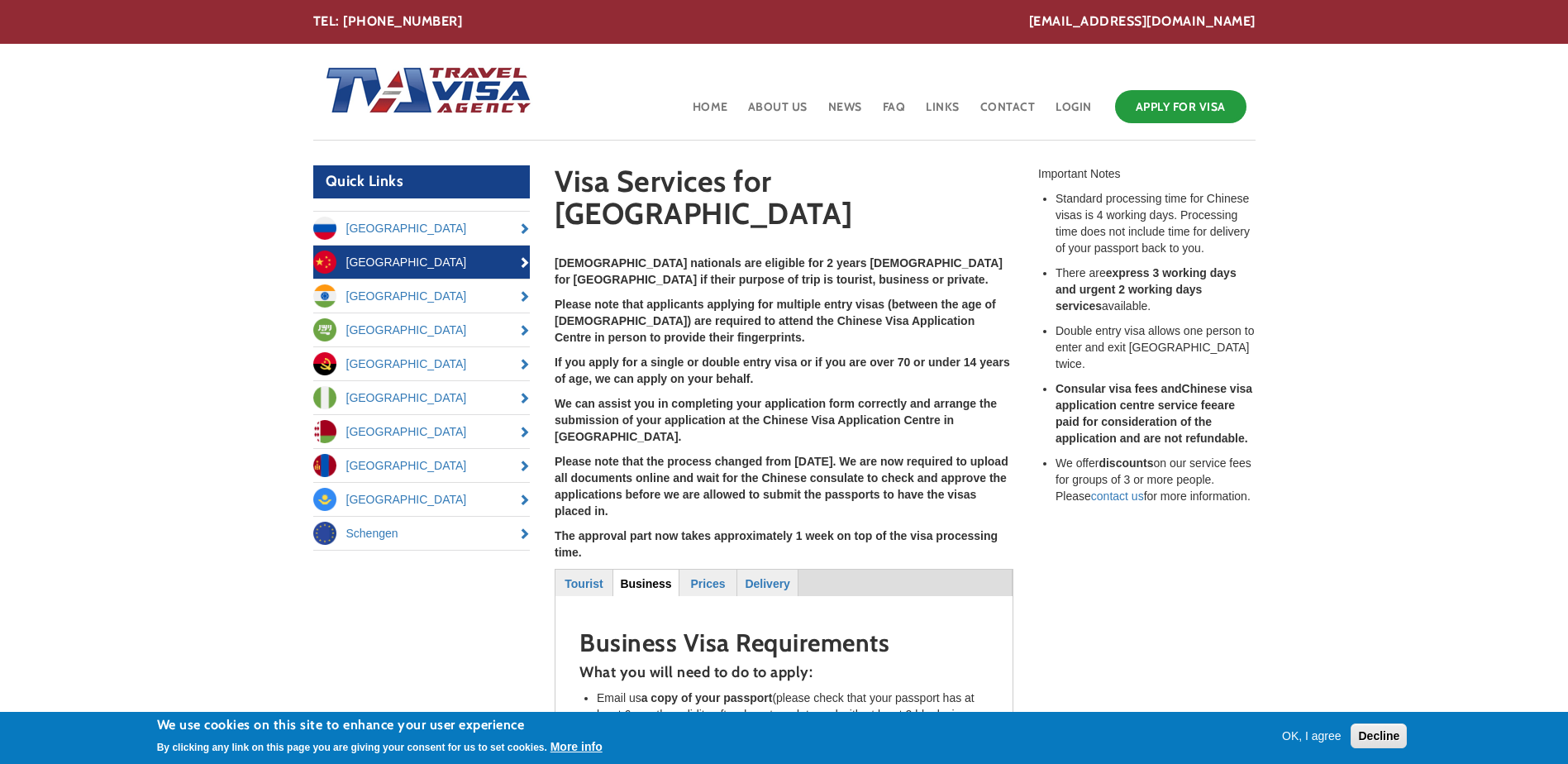
click at [1369, 86] on body "Skip to main content [EMAIL_ADDRESS][DOMAIN_NAME] TEL: [PHONE_NUMBER] Toggle na…" at bounding box center [784, 644] width 1568 height 1289
click at [1299, 30] on section "[EMAIL_ADDRESS][DOMAIN_NAME] TEL: [PHONE_NUMBER]" at bounding box center [784, 21] width 1568 height 44
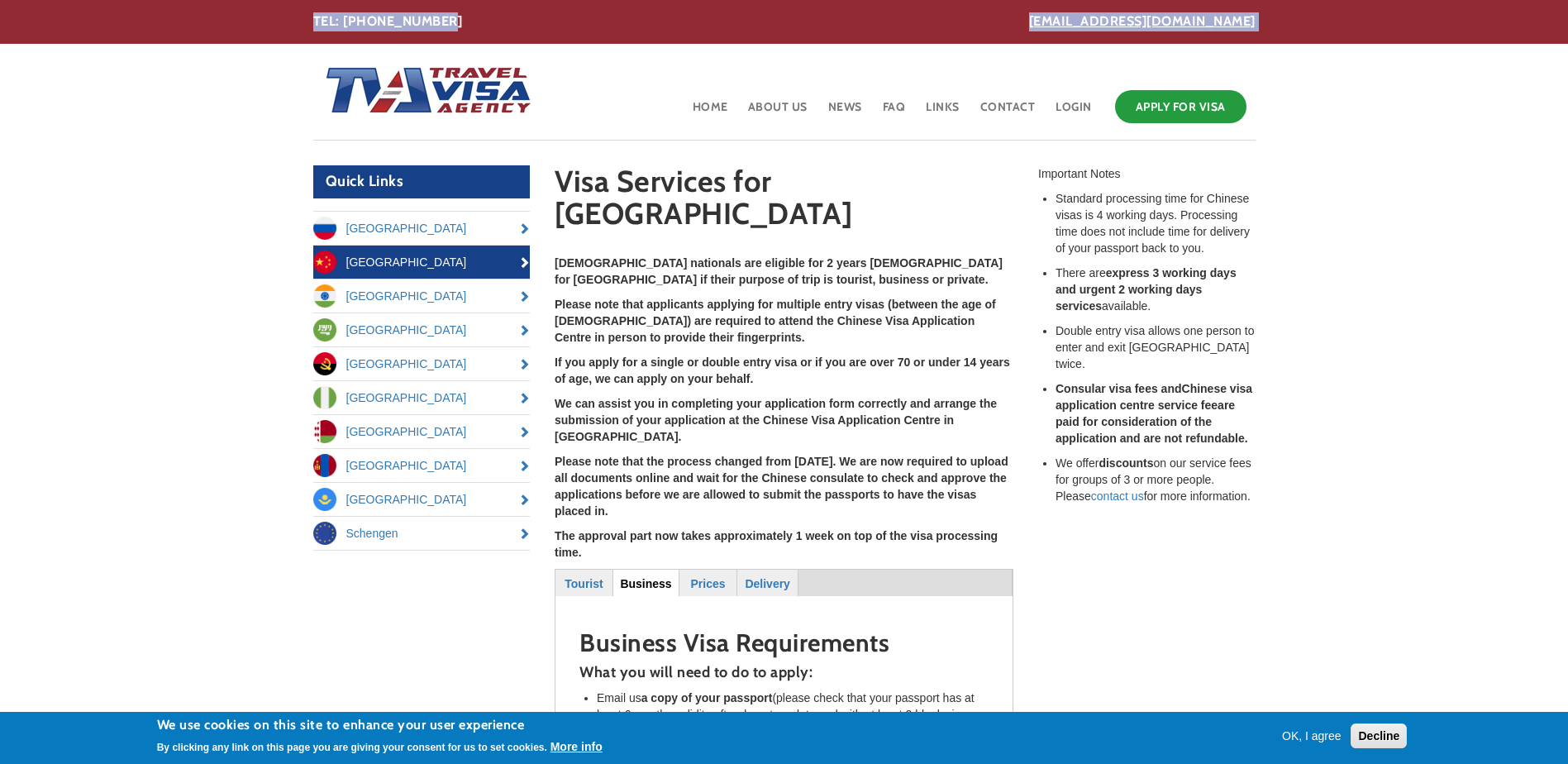
drag, startPoint x: 1209, startPoint y: 20, endPoint x: 1074, endPoint y: 23, distance: 135.0
click at [1074, 23] on section "[EMAIL_ADDRESS][DOMAIN_NAME] TEL: [PHONE_NUMBER]" at bounding box center [784, 21] width 1568 height 44
copy div "[EMAIL_ADDRESS][DOMAIN_NAME] TEL: [PHONE_NUMBER]"
